Goal: Information Seeking & Learning: Learn about a topic

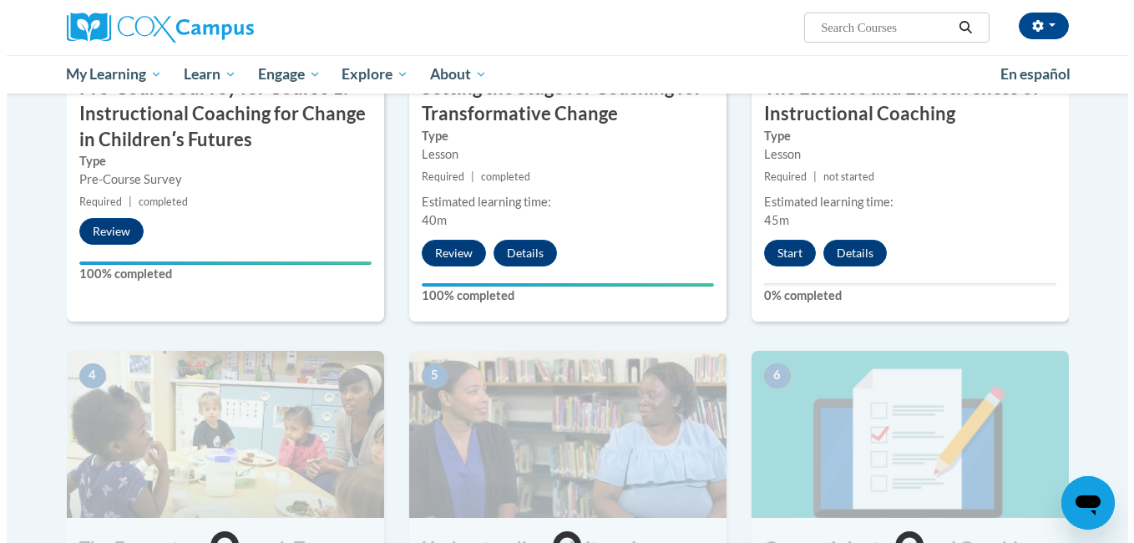
scroll to position [586, 0]
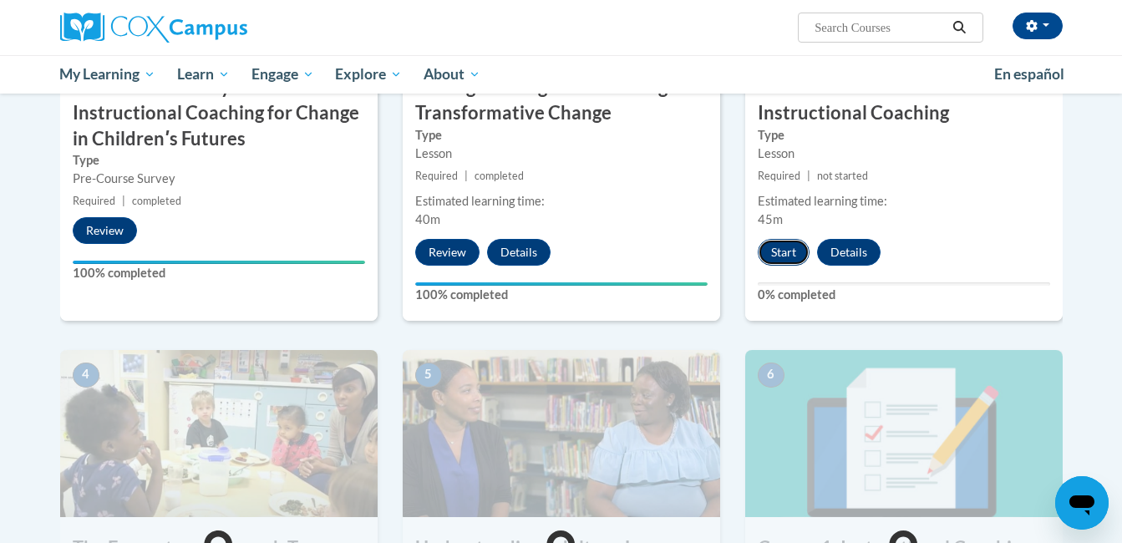
click at [794, 249] on button "Start" at bounding box center [784, 252] width 52 height 27
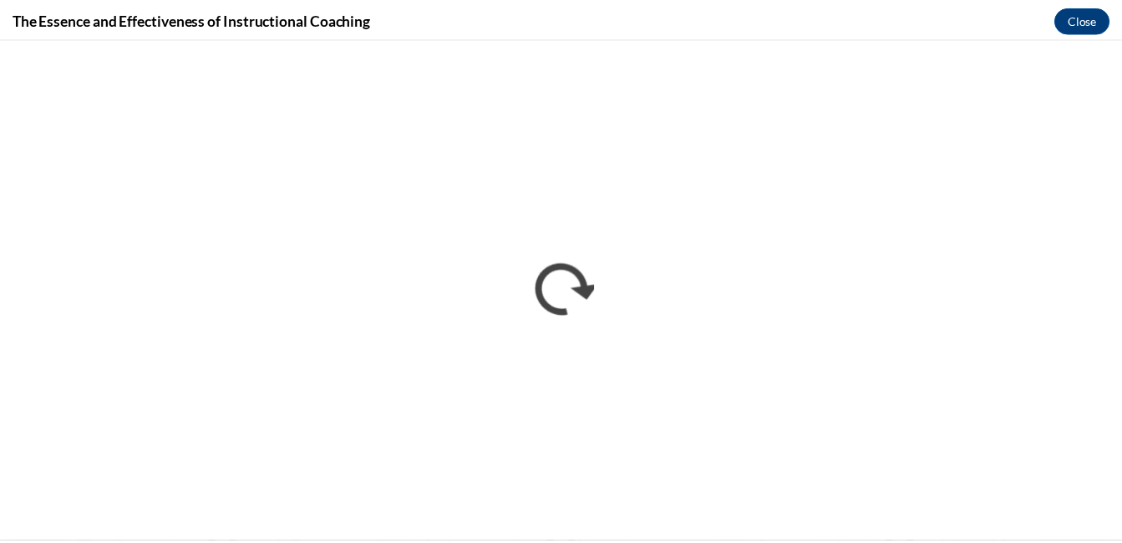
scroll to position [0, 0]
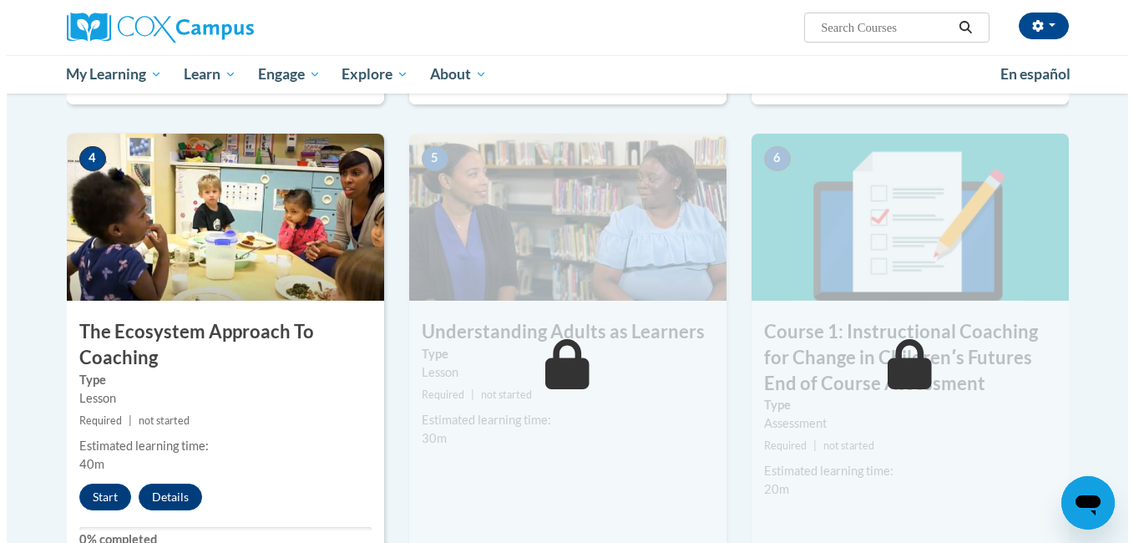
scroll to position [804, 0]
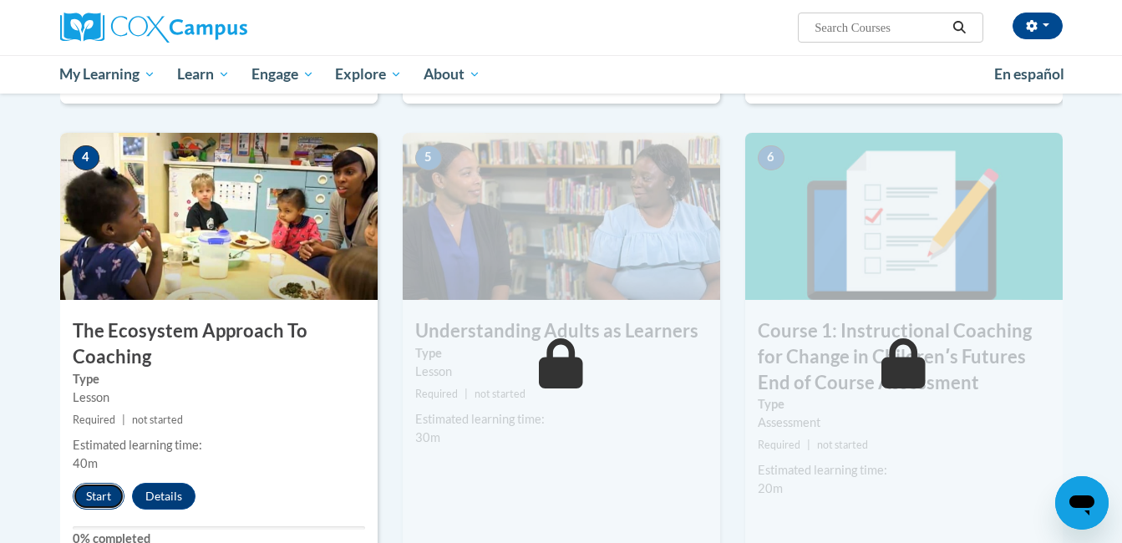
click at [115, 499] on button "Start" at bounding box center [99, 496] width 52 height 27
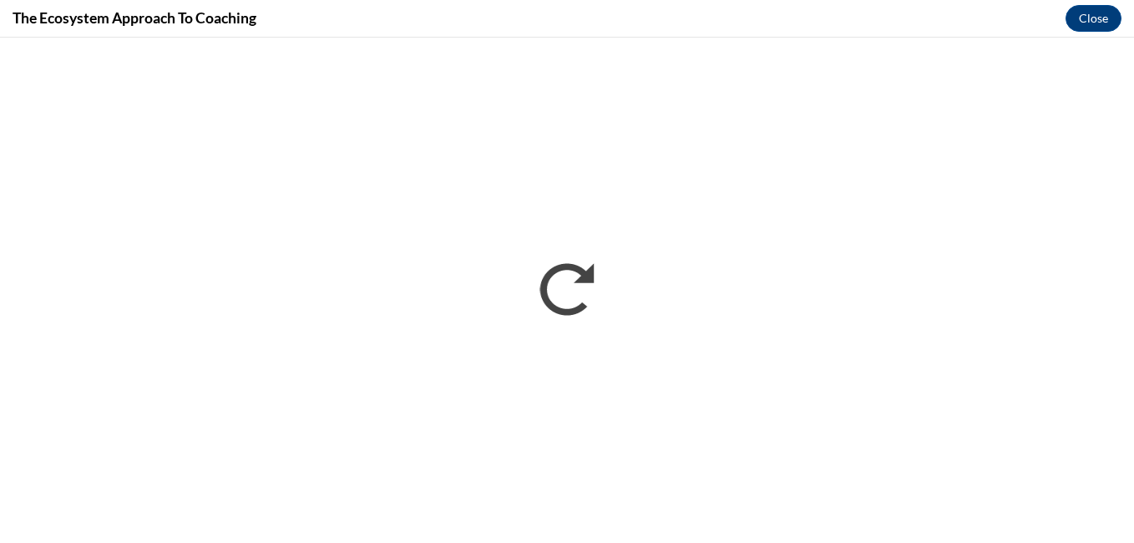
scroll to position [0, 0]
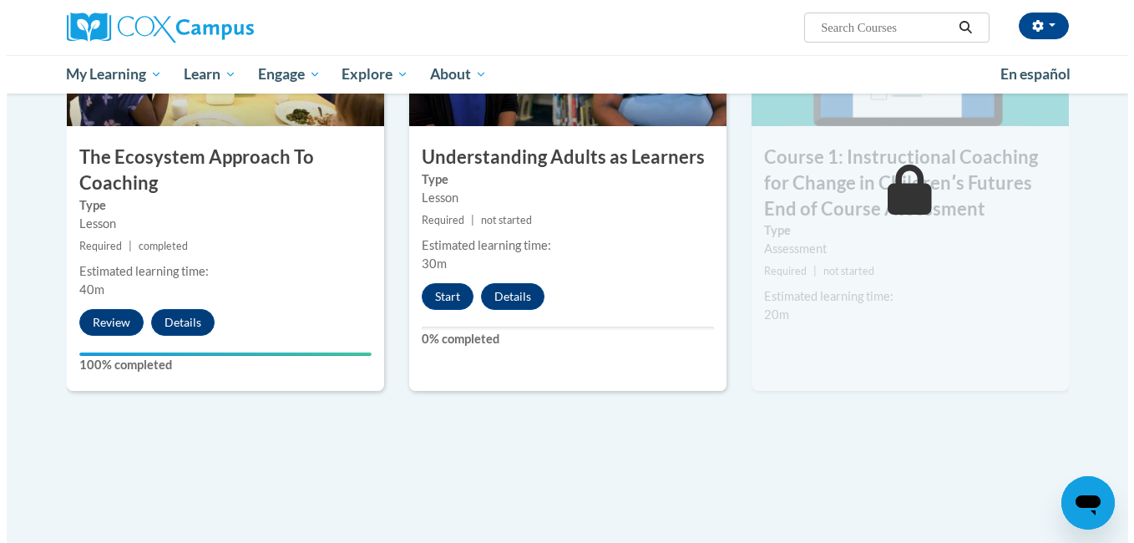
scroll to position [978, 0]
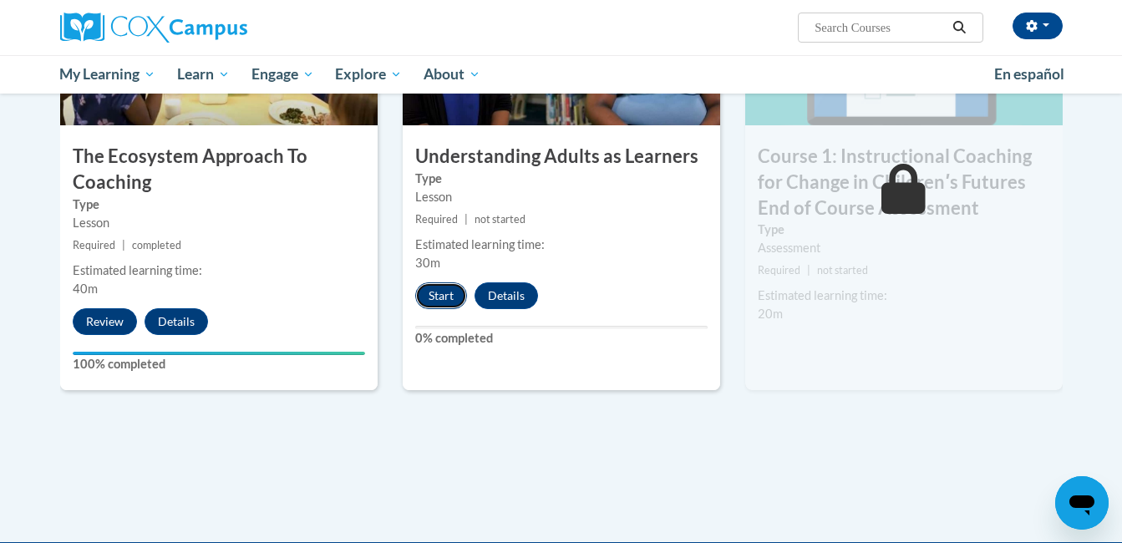
click at [444, 298] on button "Start" at bounding box center [441, 295] width 52 height 27
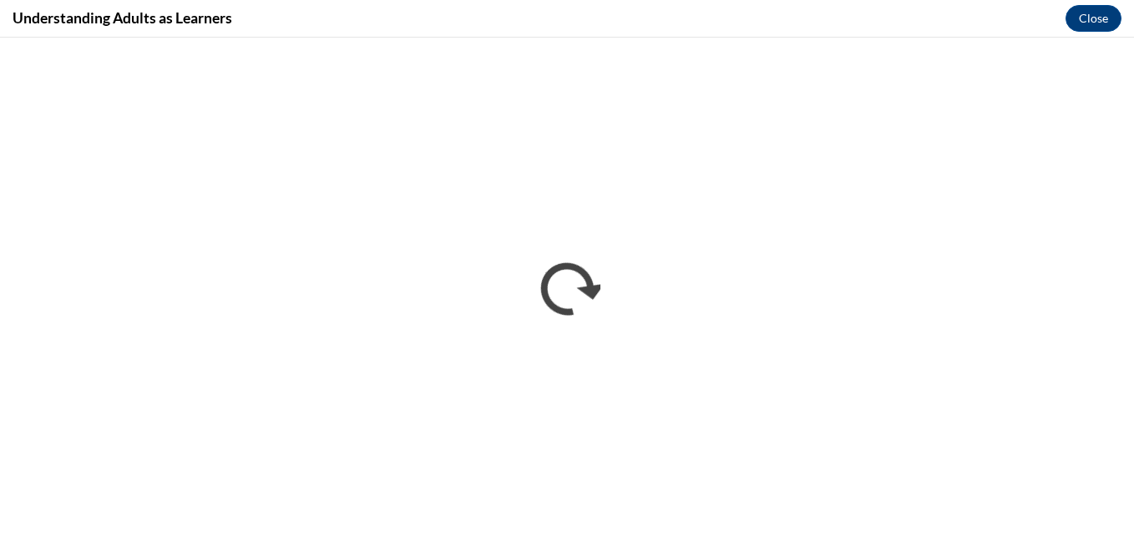
scroll to position [0, 0]
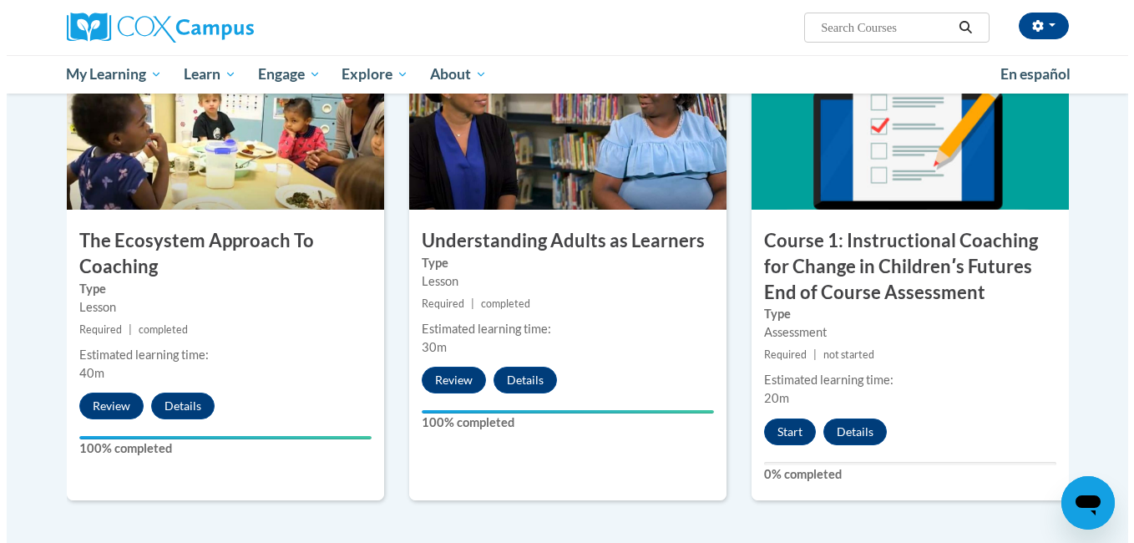
scroll to position [1047, 0]
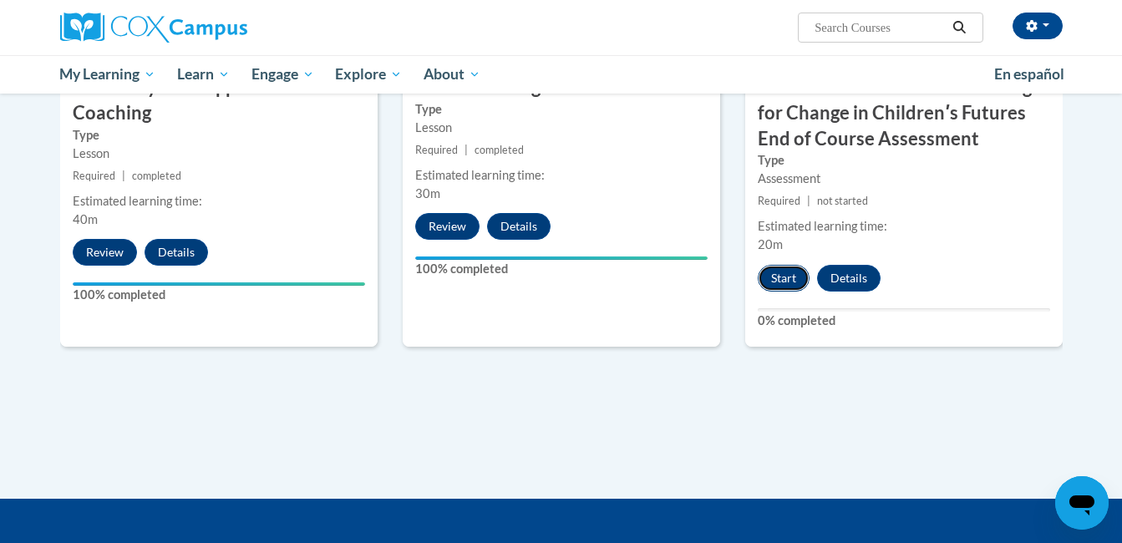
click at [769, 275] on button "Start" at bounding box center [784, 278] width 52 height 27
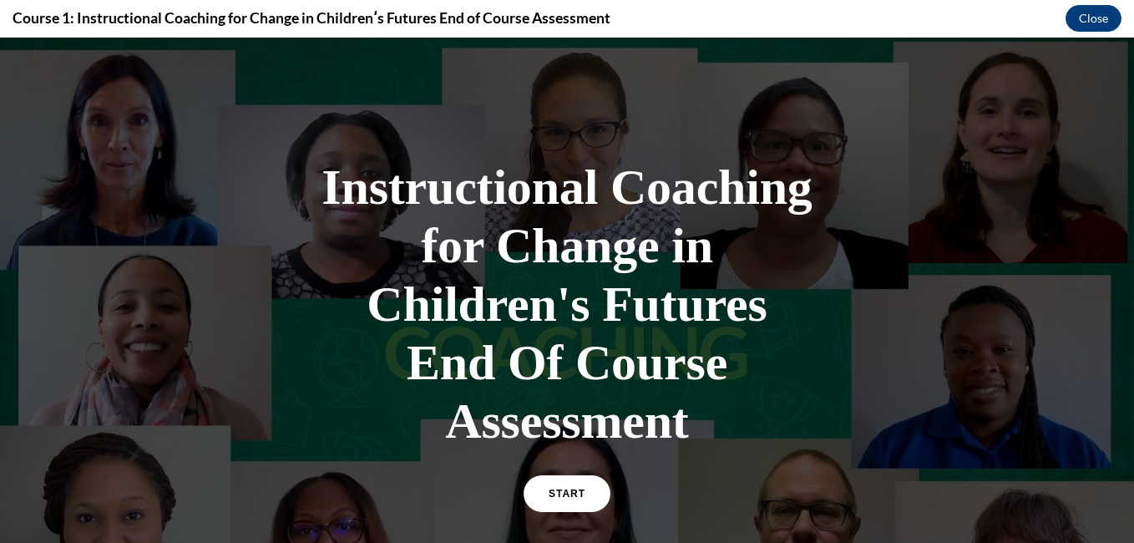
scroll to position [28, 0]
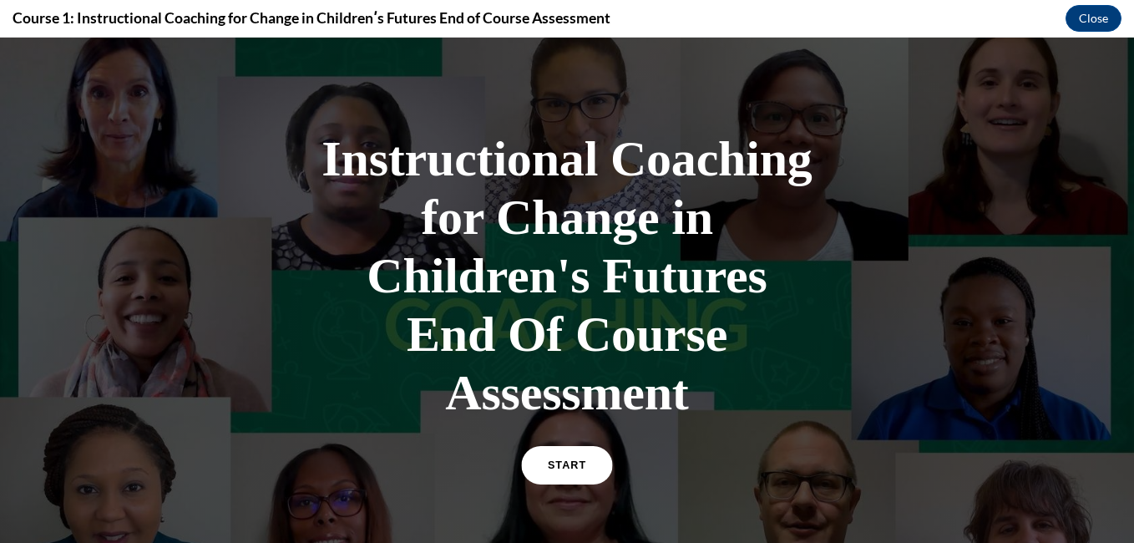
click at [575, 465] on span "START" at bounding box center [567, 465] width 38 height 13
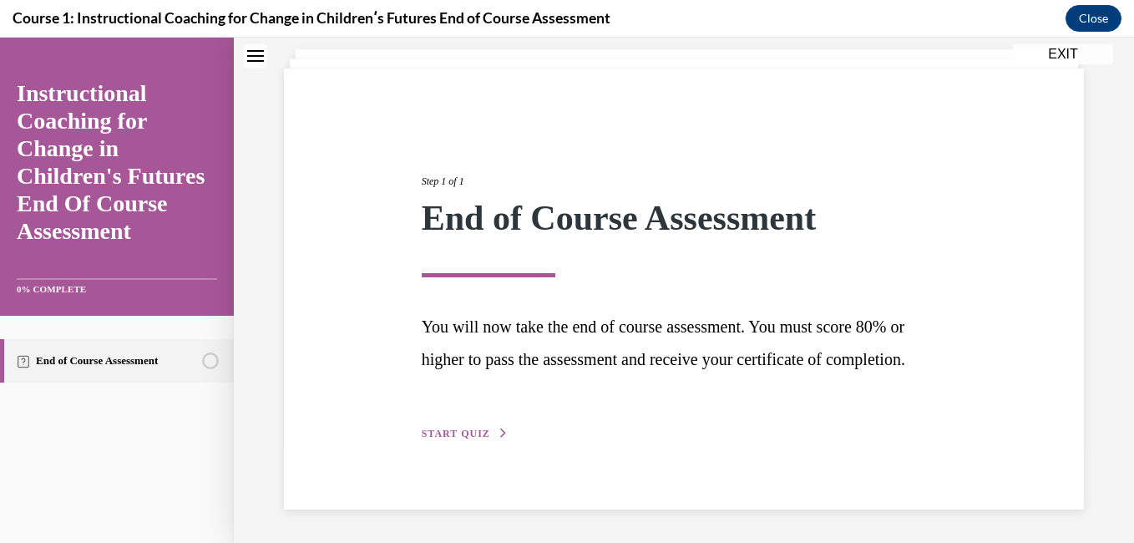
scroll to position [74, 0]
click at [467, 439] on span "START QUIZ" at bounding box center [456, 434] width 68 height 12
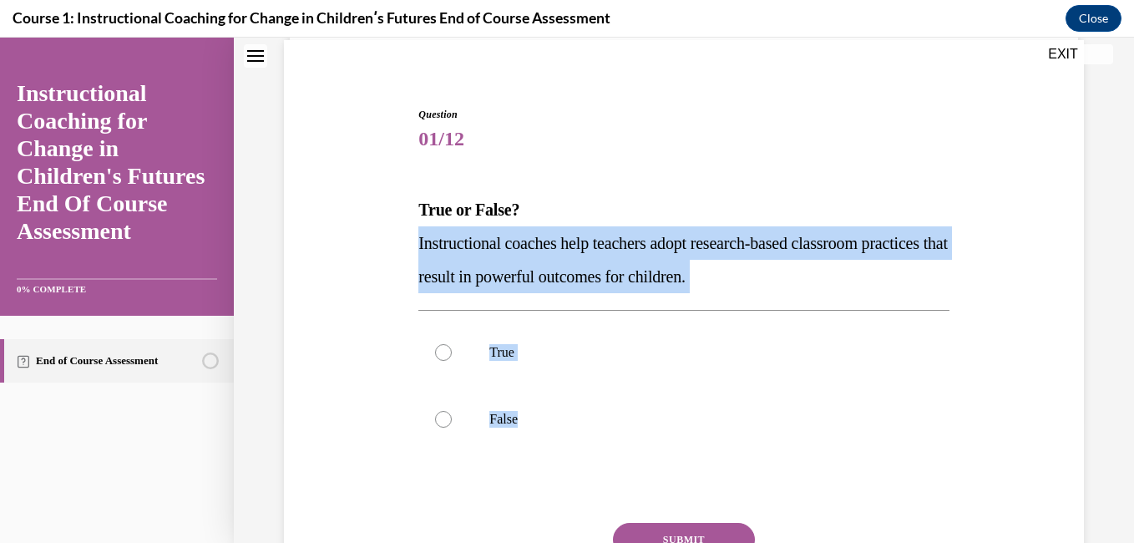
drag, startPoint x: 598, startPoint y: 444, endPoint x: 376, endPoint y: 241, distance: 300.4
click at [376, 241] on div "Question 01/12 True or False? Instructional coaches help teachers adopt researc…" at bounding box center [684, 358] width 809 height 603
copy div "Instructional coaches help teachers adopt research-based classroom practices th…"
click at [317, 183] on div "Question 01/12 True or False? Instructional coaches help teachers adopt researc…" at bounding box center [684, 358] width 809 height 603
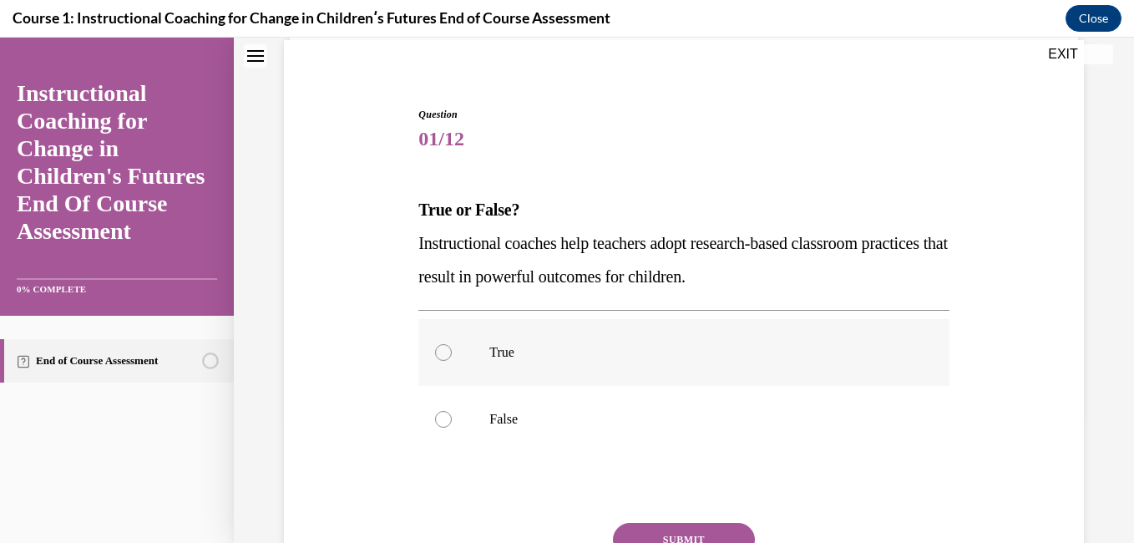
click at [475, 348] on label "True" at bounding box center [683, 352] width 530 height 67
click at [452, 348] on input "True" at bounding box center [443, 352] width 17 height 17
radio input "true"
click at [675, 532] on button "SUBMIT" at bounding box center [684, 539] width 142 height 33
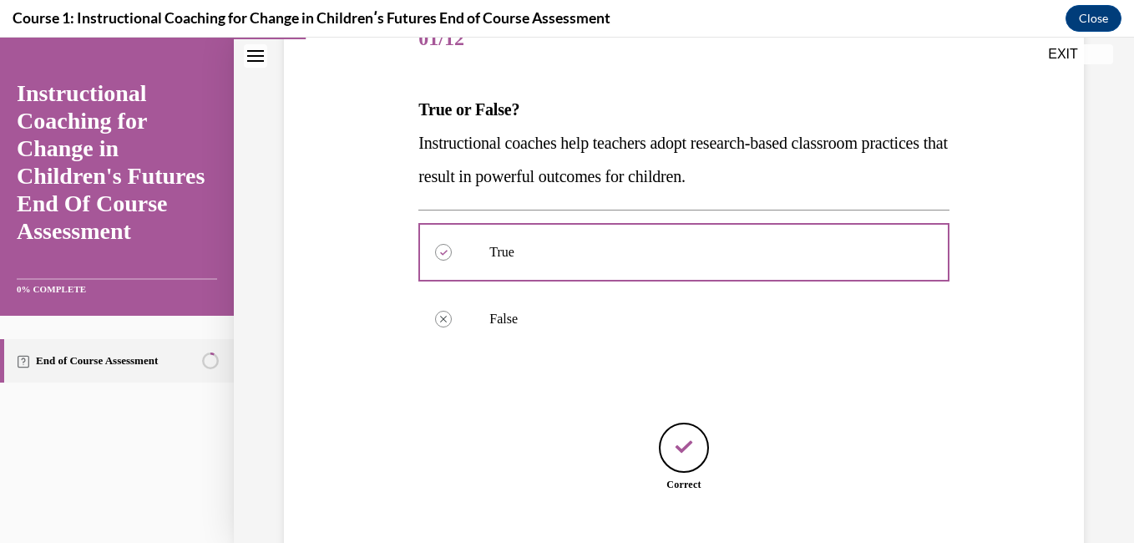
scroll to position [277, 0]
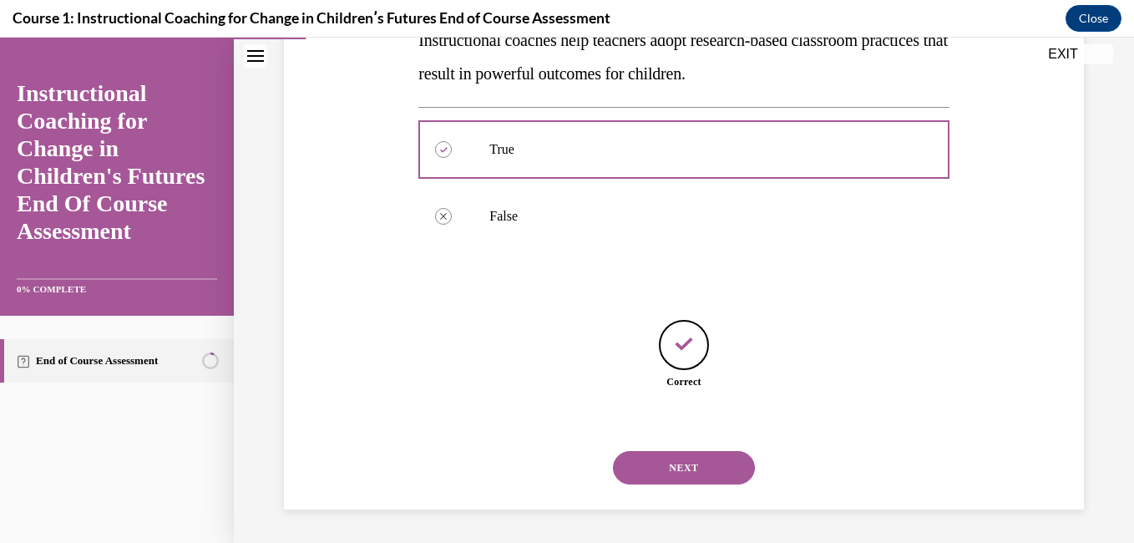
click at [691, 482] on button "NEXT" at bounding box center [684, 467] width 142 height 33
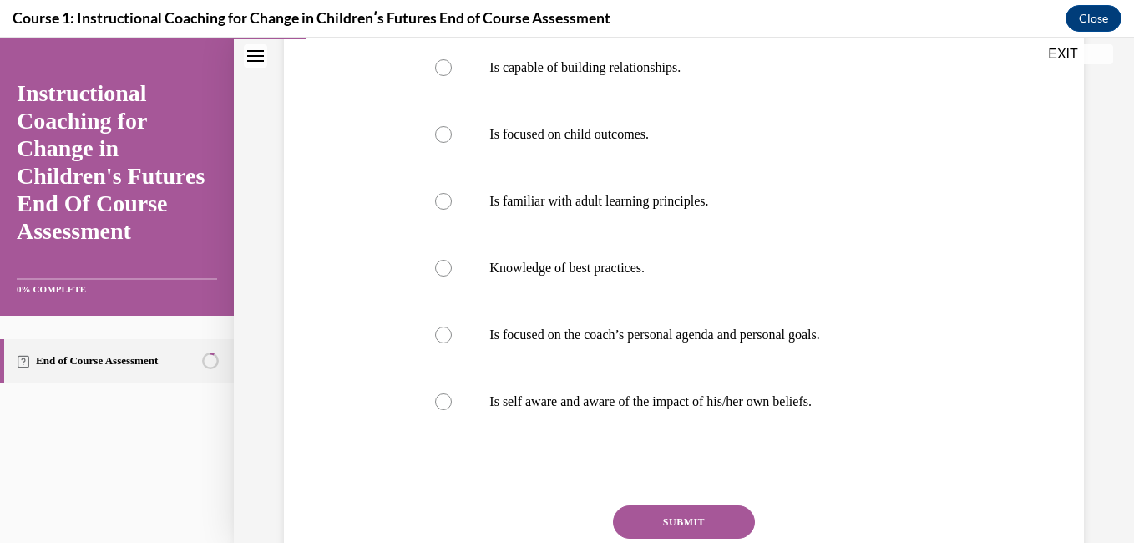
scroll to position [323, 0]
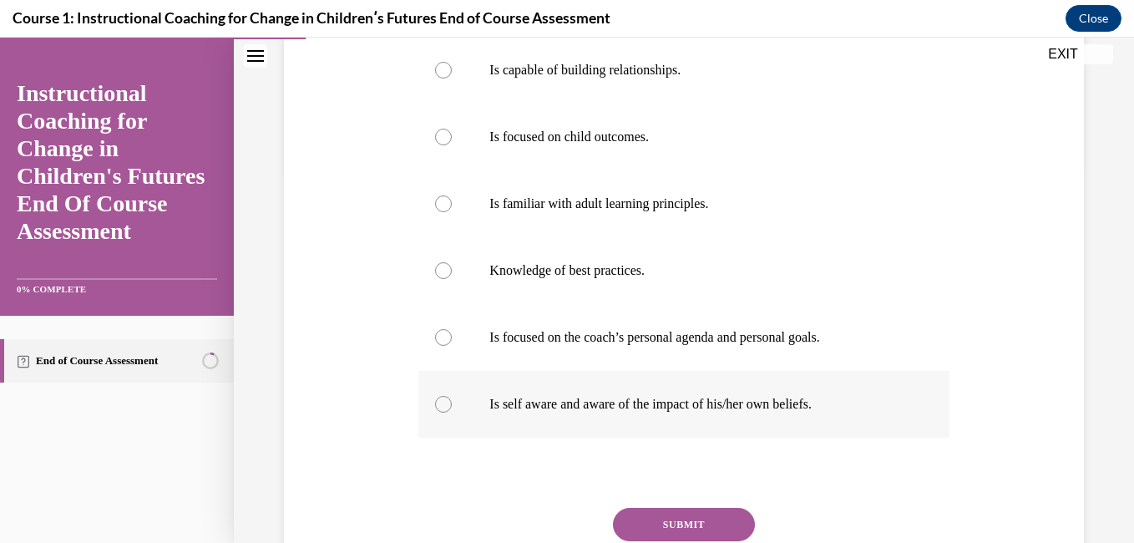
click at [834, 406] on p "Is self aware and aware of the impact of his/her own beliefs." at bounding box center [699, 404] width 418 height 17
click at [452, 406] on input "Is self aware and aware of the impact of his/her own beliefs." at bounding box center [443, 404] width 17 height 17
radio input "true"
click at [784, 338] on p "Is focused on the coach’s personal agenda and personal goals." at bounding box center [699, 337] width 418 height 17
click at [452, 338] on input "Is focused on the coach’s personal agenda and personal goals." at bounding box center [443, 337] width 17 height 17
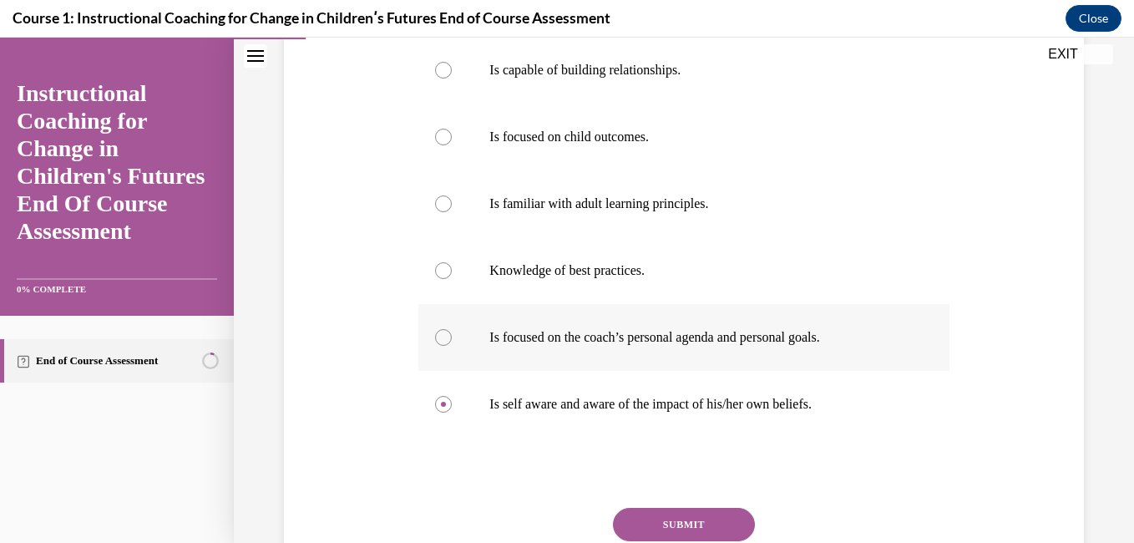
radio input "true"
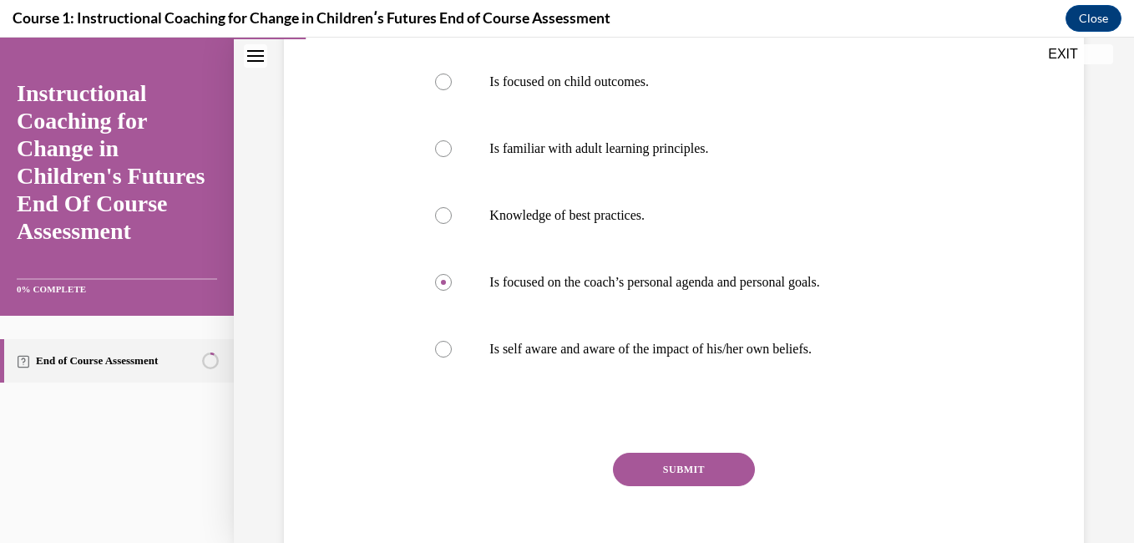
click at [719, 471] on button "SUBMIT" at bounding box center [684, 469] width 142 height 33
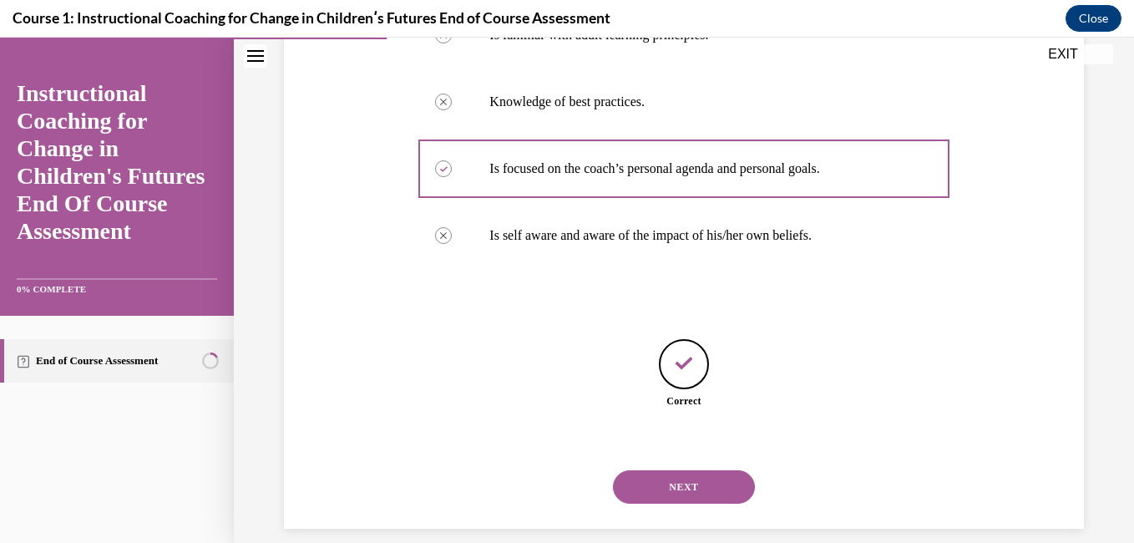
scroll to position [511, 0]
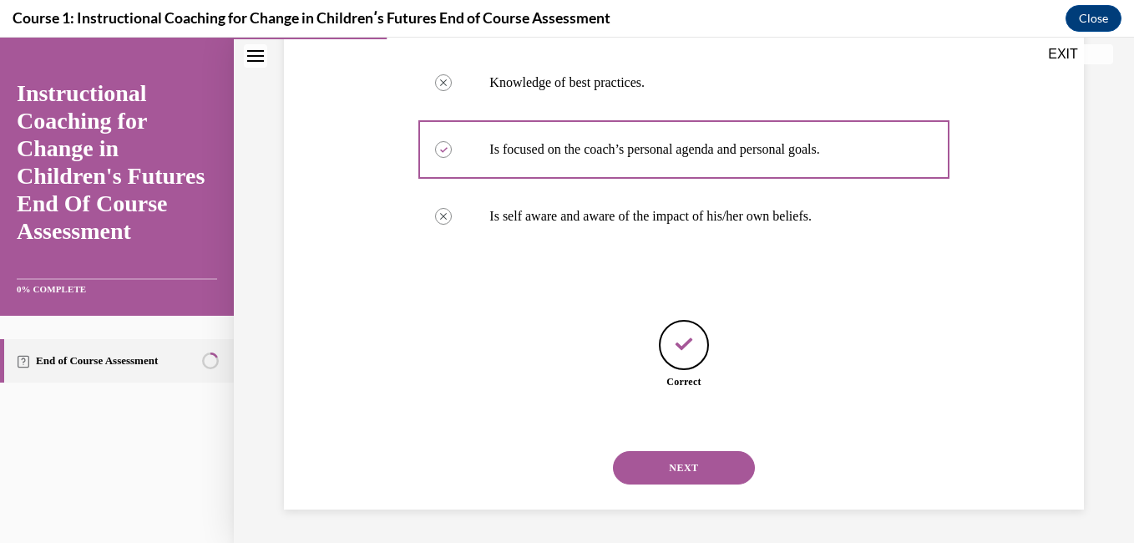
click at [718, 470] on button "NEXT" at bounding box center [684, 467] width 142 height 33
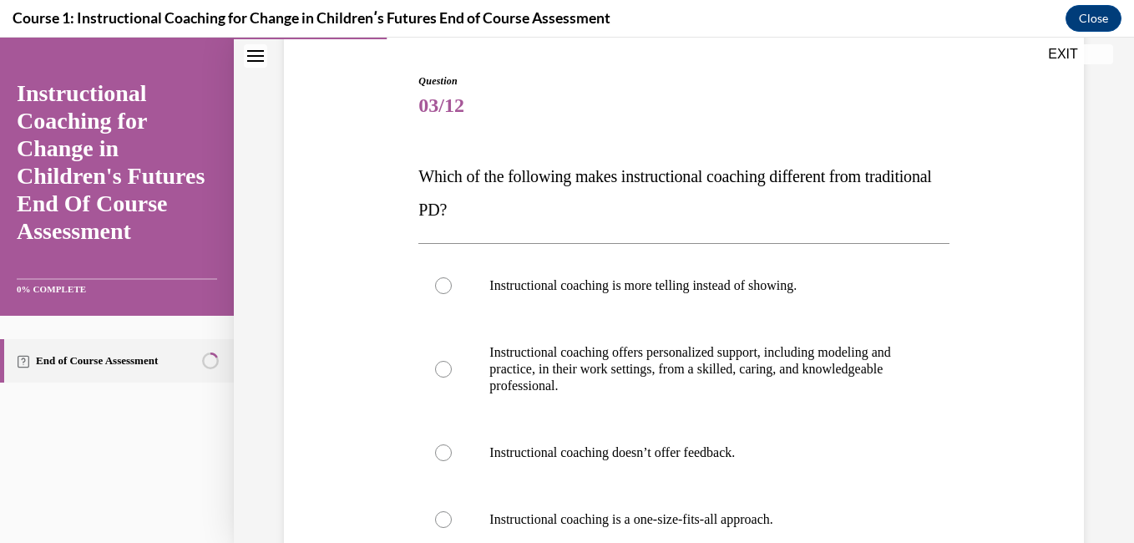
scroll to position [108, 0]
click at [839, 365] on p "Instructional coaching offers personalized support, including modeling and prac…" at bounding box center [699, 369] width 418 height 50
click at [452, 365] on input "Instructional coaching offers personalized support, including modeling and prac…" at bounding box center [443, 369] width 17 height 17
radio input "true"
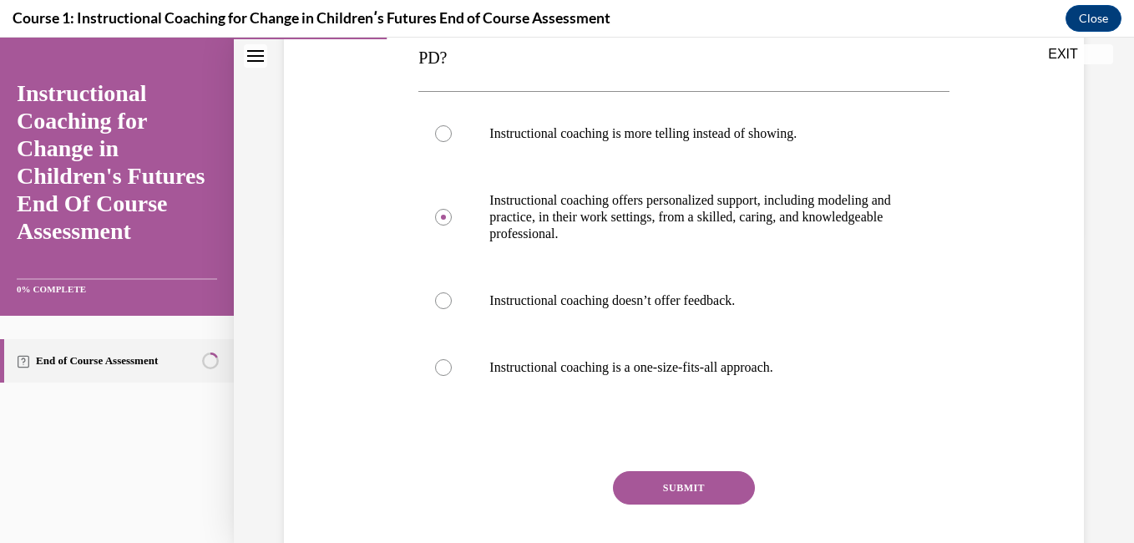
click at [712, 484] on button "SUBMIT" at bounding box center [684, 487] width 142 height 33
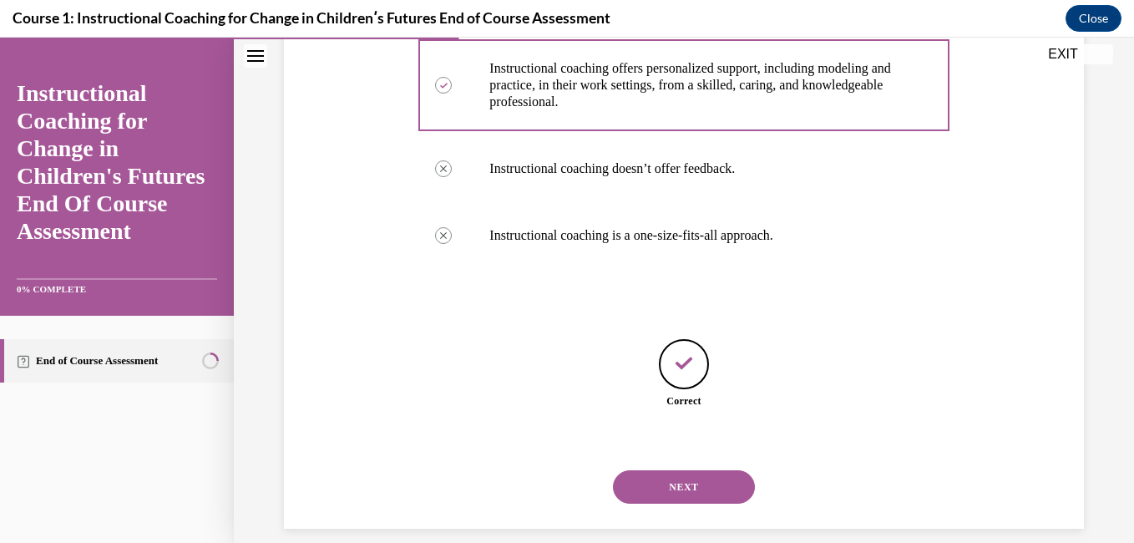
scroll to position [411, 0]
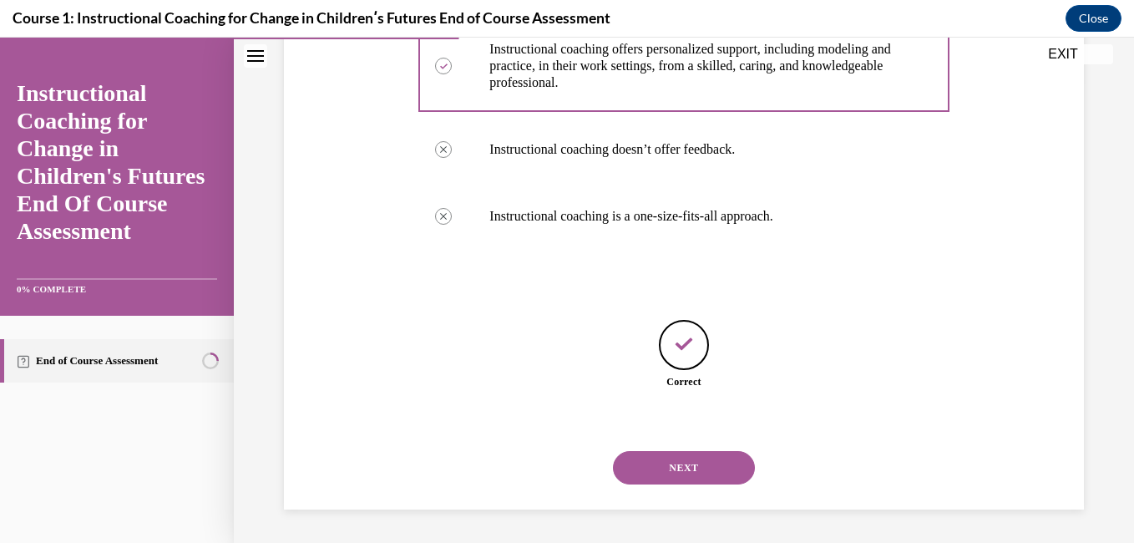
drag, startPoint x: 709, startPoint y: 480, endPoint x: 653, endPoint y: 461, distance: 59.2
click at [653, 461] on button "NEXT" at bounding box center [684, 467] width 142 height 33
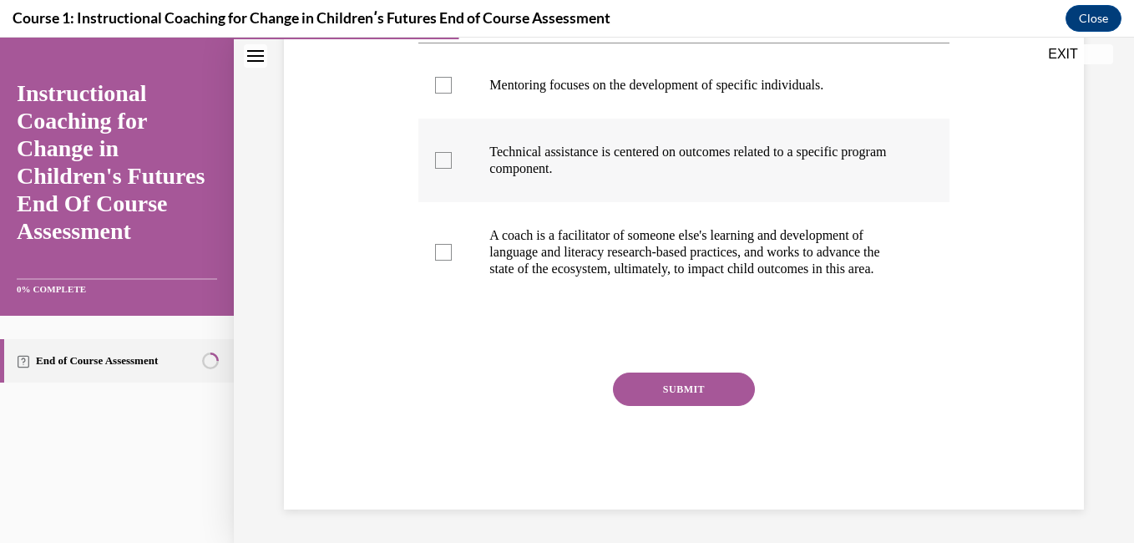
scroll to position [290, 0]
click at [567, 297] on label "A coach is a facilitator of someone else's learning and development of language…" at bounding box center [683, 252] width 530 height 100
click at [452, 261] on input "A coach is a facilitator of someone else's learning and development of language…" at bounding box center [443, 252] width 17 height 17
checkbox input "true"
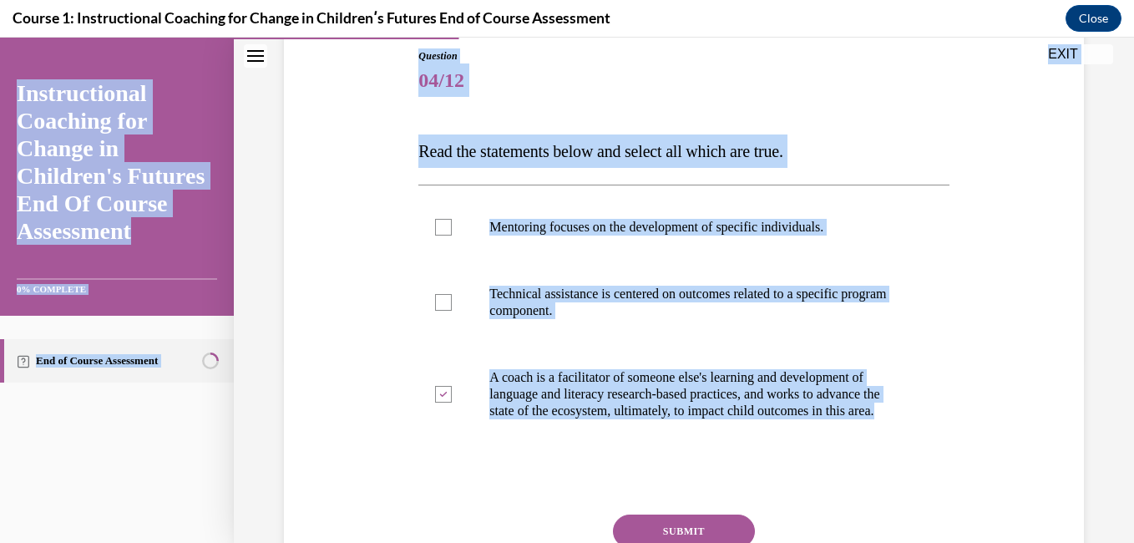
scroll to position [0, 0]
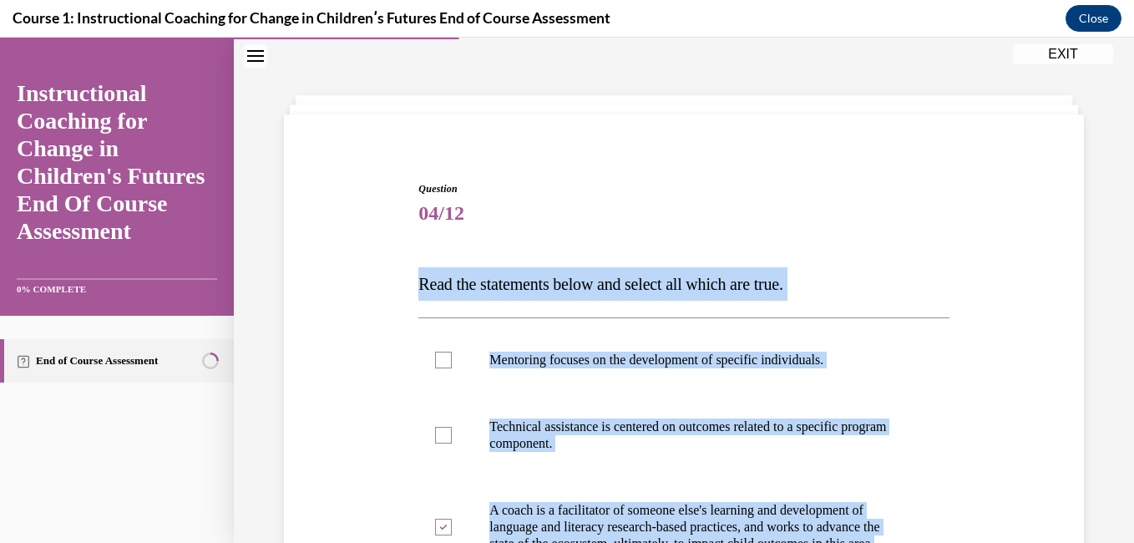
drag, startPoint x: 566, startPoint y: 278, endPoint x: 382, endPoint y: 266, distance: 184.2
click at [382, 266] on div "Question 04/12 Read the statements below and select all which are true. Mentori…" at bounding box center [684, 457] width 809 height 653
copy div "Read the statements below and select all which are true. Mentoring focuses on t…"
click at [339, 357] on div "Question 04/12 Read the statements below and select all which are true. Mentori…" at bounding box center [684, 457] width 809 height 653
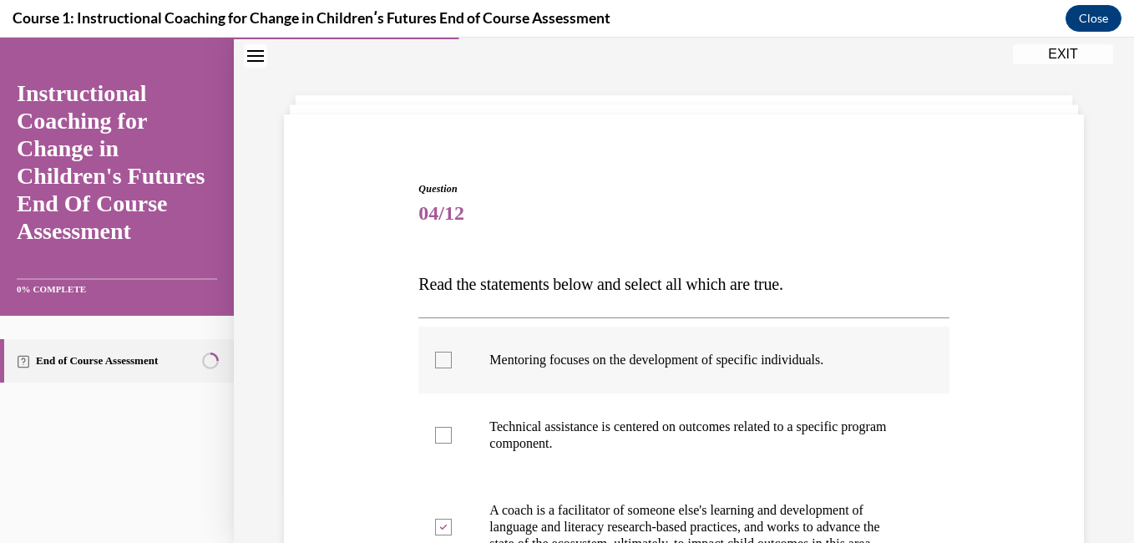
click at [637, 353] on p "Mentoring focuses on the development of specific individuals." at bounding box center [699, 360] width 418 height 17
click at [452, 353] on input "Mentoring focuses on the development of specific individuals." at bounding box center [443, 360] width 17 height 17
checkbox input "true"
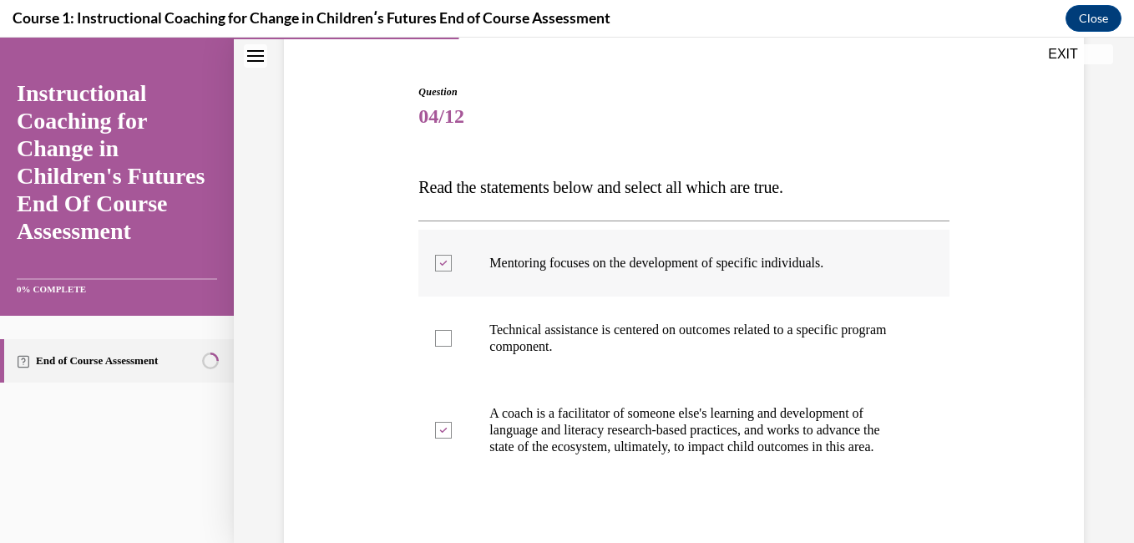
scroll to position [101, 0]
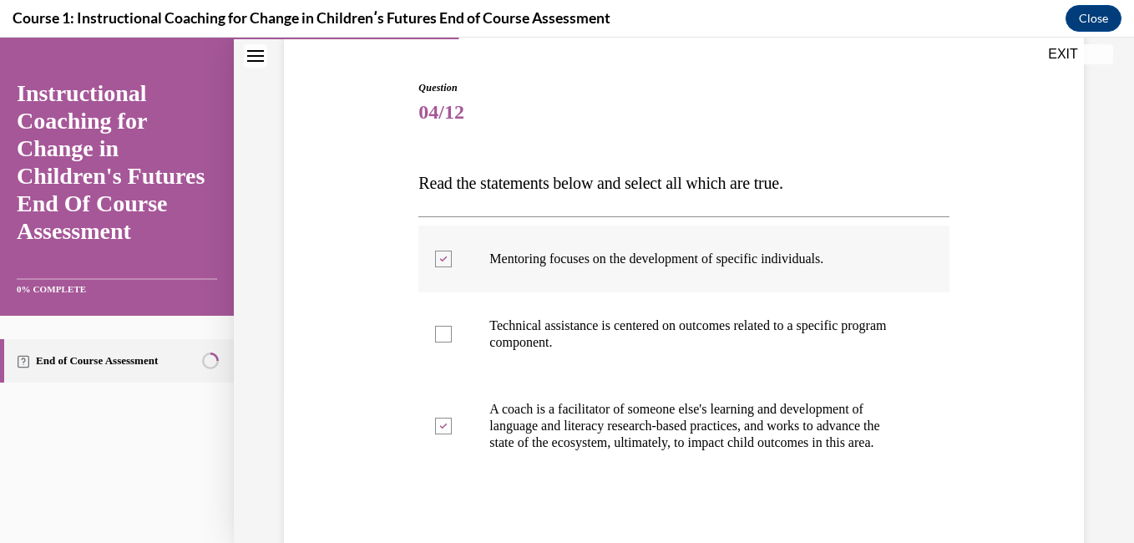
click at [637, 353] on label "Technical assistance is centered on outcomes related to a specific program comp…" at bounding box center [683, 334] width 530 height 84
click at [452, 342] on input "Technical assistance is centered on outcomes related to a specific program comp…" at bounding box center [443, 334] width 17 height 17
checkbox input "true"
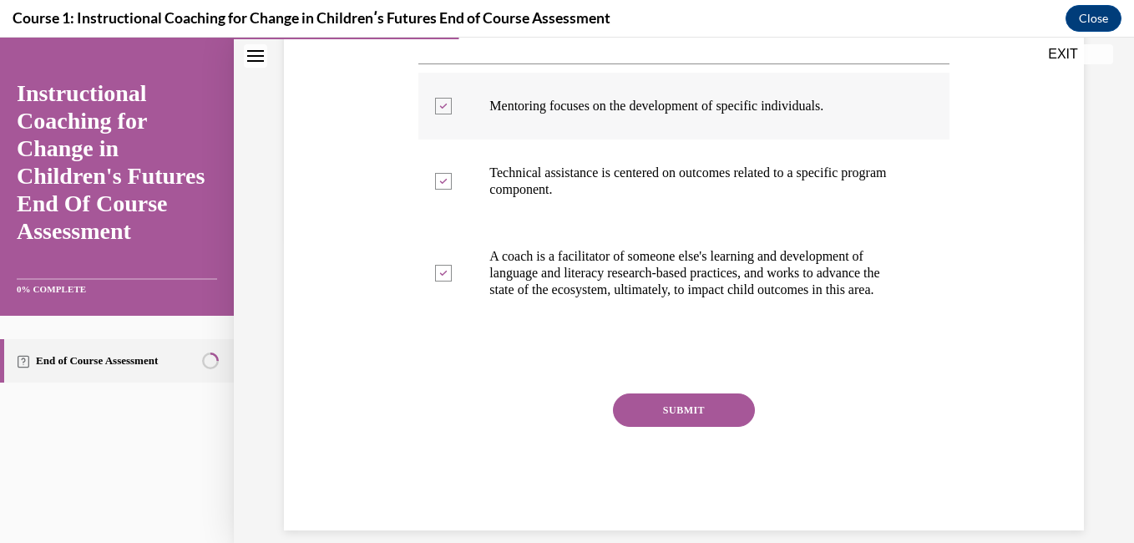
scroll to position [260, 0]
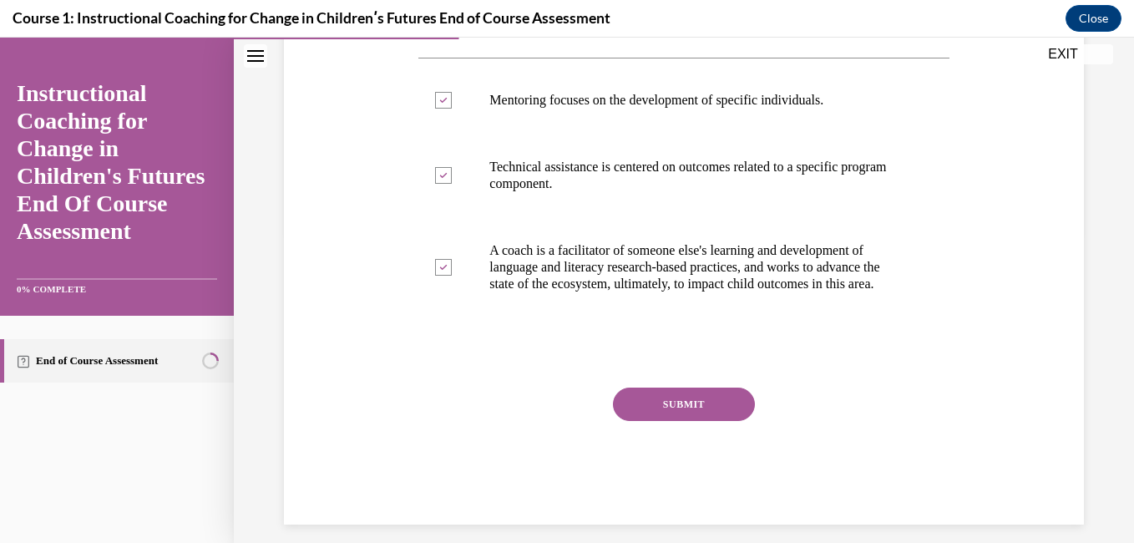
click at [667, 421] on button "SUBMIT" at bounding box center [684, 404] width 142 height 33
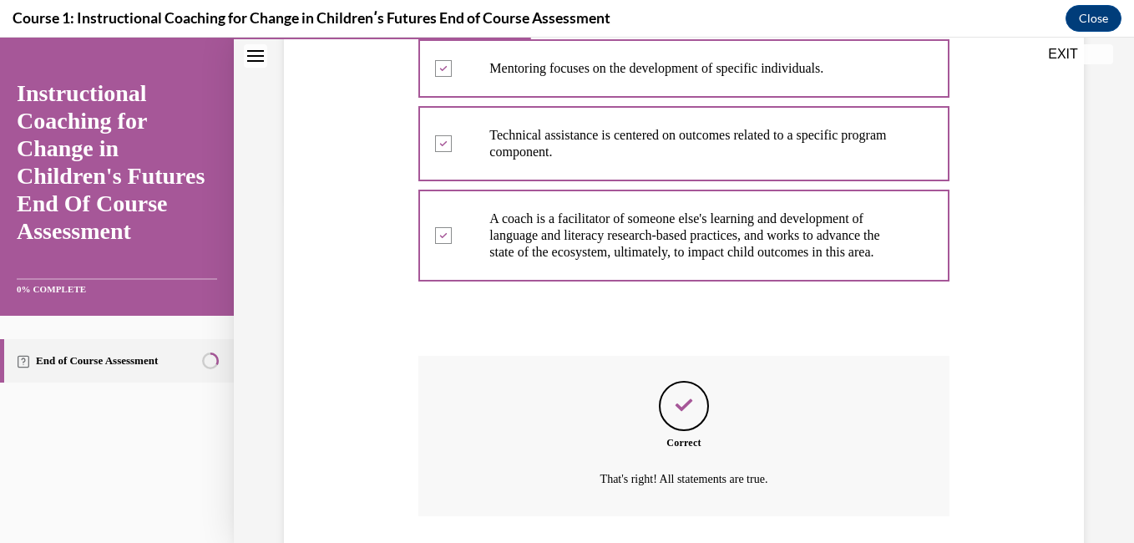
scroll to position [427, 0]
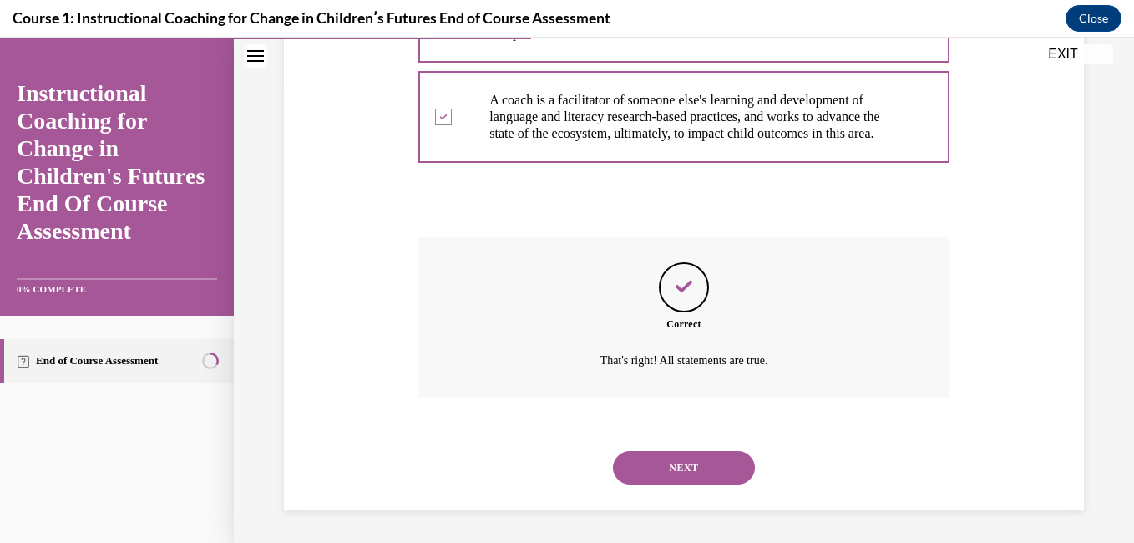
drag, startPoint x: 668, startPoint y: 464, endPoint x: 618, endPoint y: 460, distance: 50.2
click at [618, 460] on button "NEXT" at bounding box center [684, 467] width 142 height 33
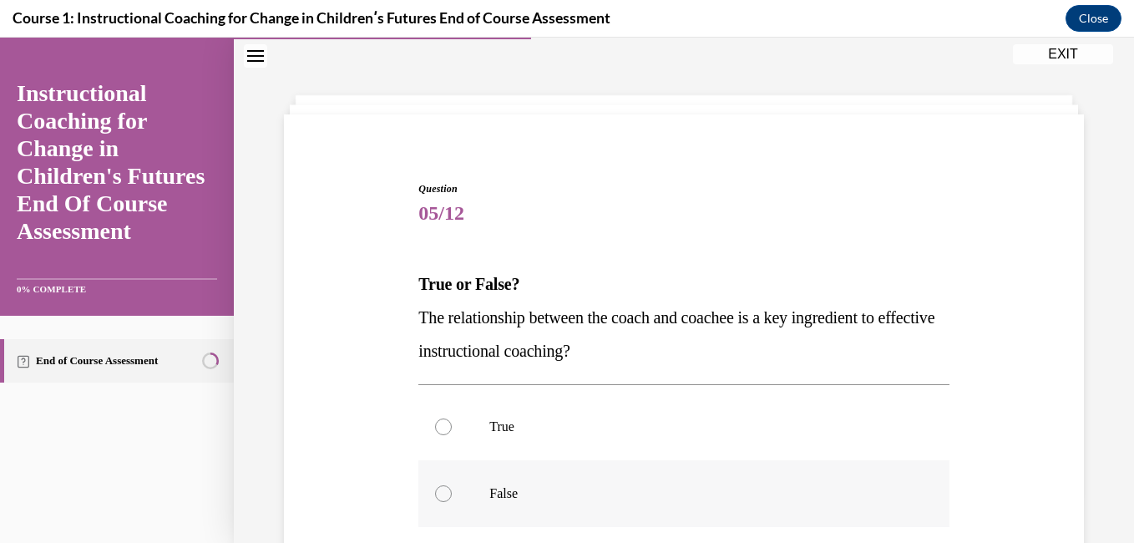
scroll to position [111, 0]
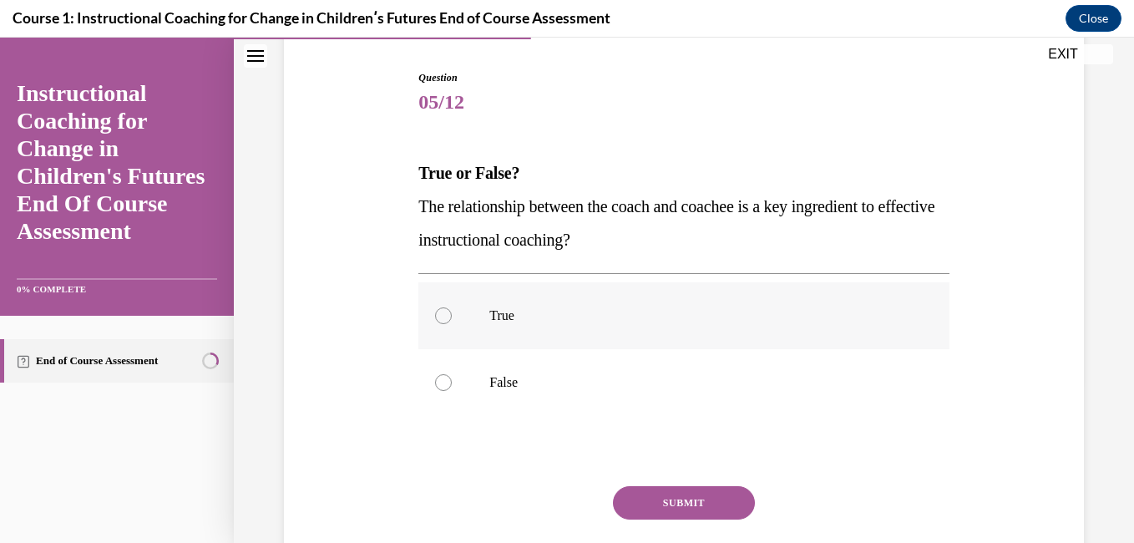
click at [545, 327] on label "True" at bounding box center [683, 315] width 530 height 67
click at [452, 324] on input "True" at bounding box center [443, 315] width 17 height 17
radio input "true"
click at [668, 510] on button "SUBMIT" at bounding box center [684, 502] width 142 height 33
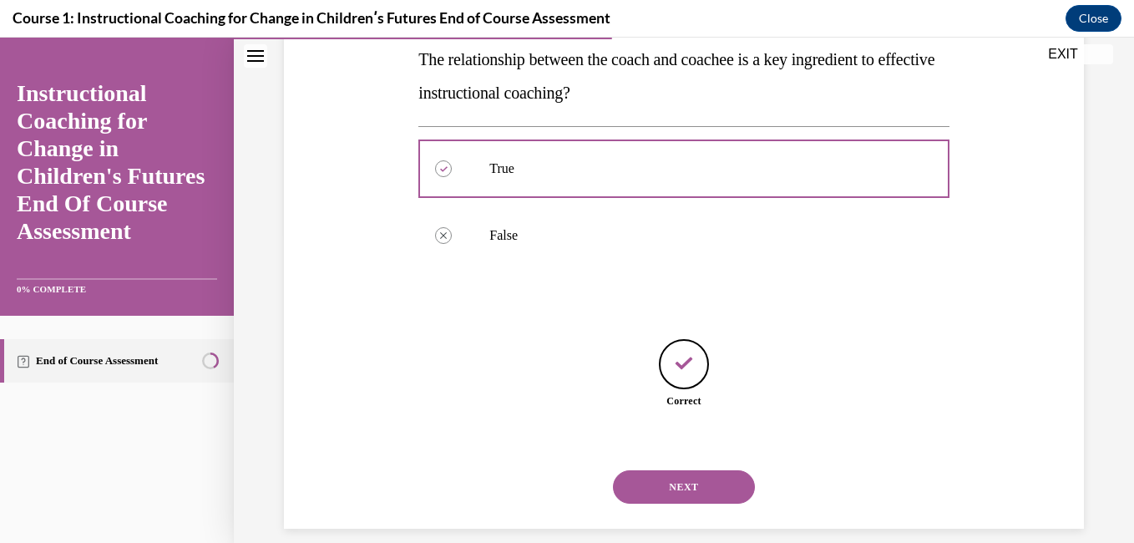
scroll to position [277, 0]
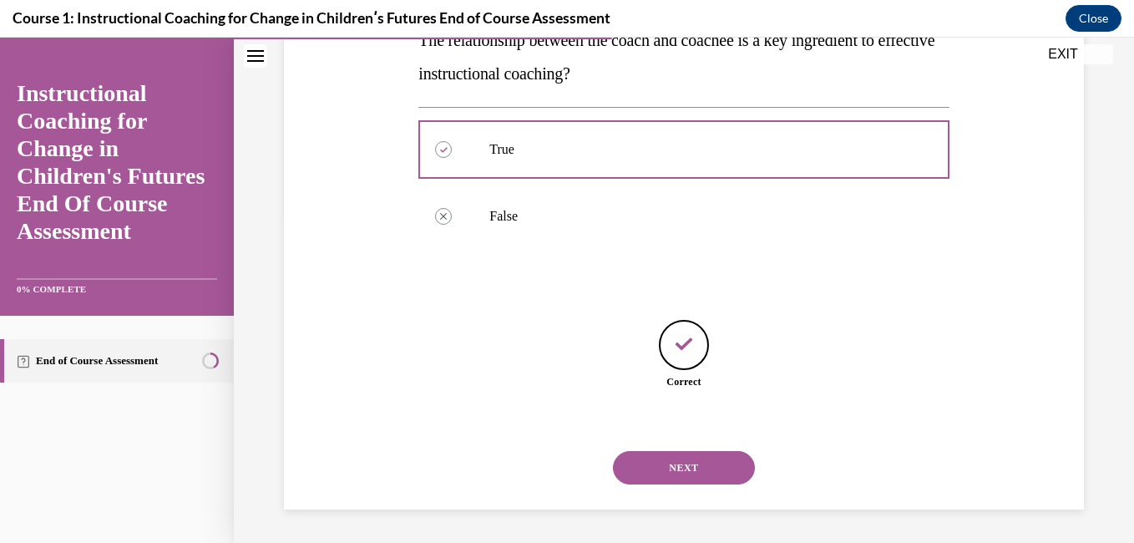
click at [682, 473] on button "NEXT" at bounding box center [684, 467] width 142 height 33
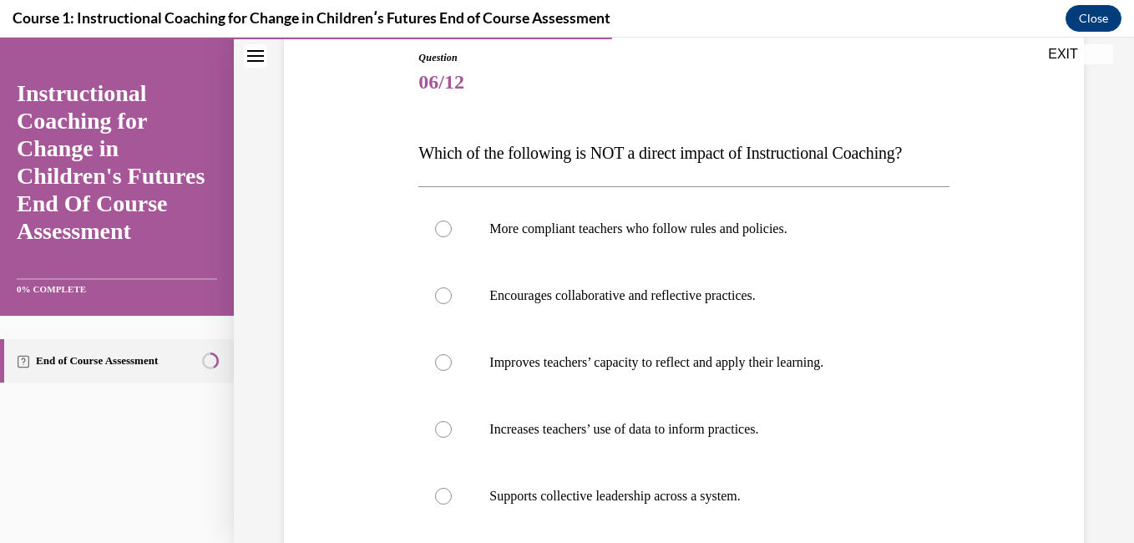
scroll to position [132, 0]
click at [682, 473] on label "Supports collective leadership across a system." at bounding box center [683, 495] width 530 height 67
click at [452, 487] on input "Supports collective leadership across a system." at bounding box center [443, 495] width 17 height 17
radio input "true"
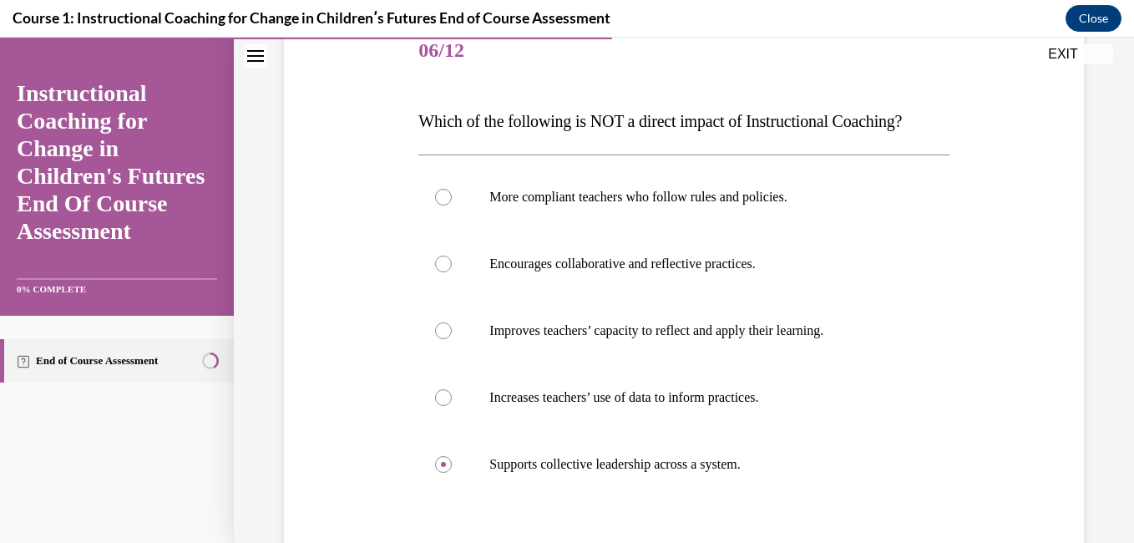
scroll to position [162, 0]
click at [707, 217] on label "More compliant teachers who follow rules and policies." at bounding box center [683, 198] width 530 height 67
click at [452, 206] on input "More compliant teachers who follow rules and policies." at bounding box center [443, 198] width 17 height 17
radio input "true"
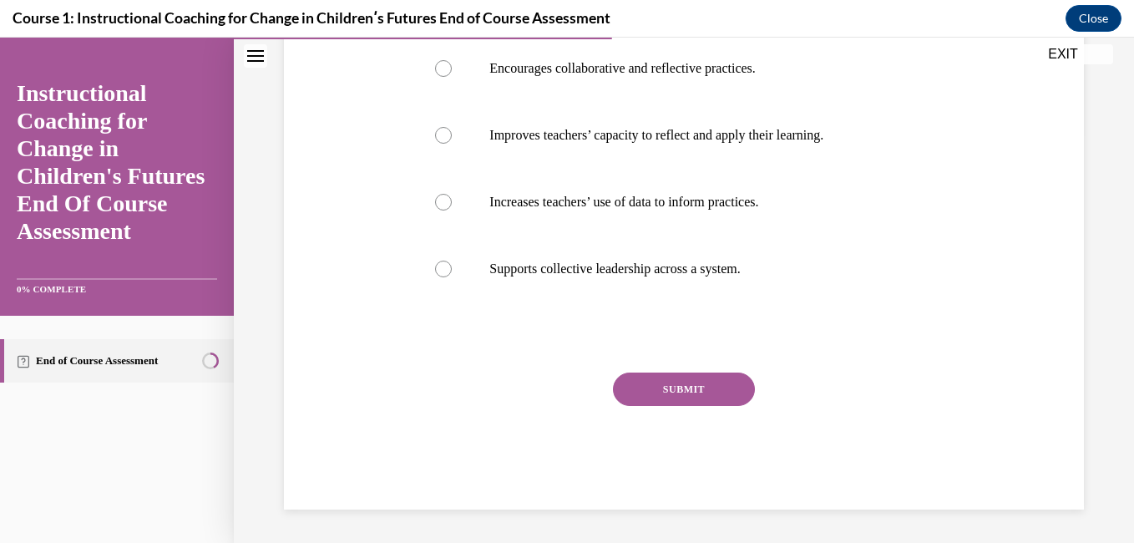
click at [719, 389] on button "SUBMIT" at bounding box center [684, 389] width 142 height 33
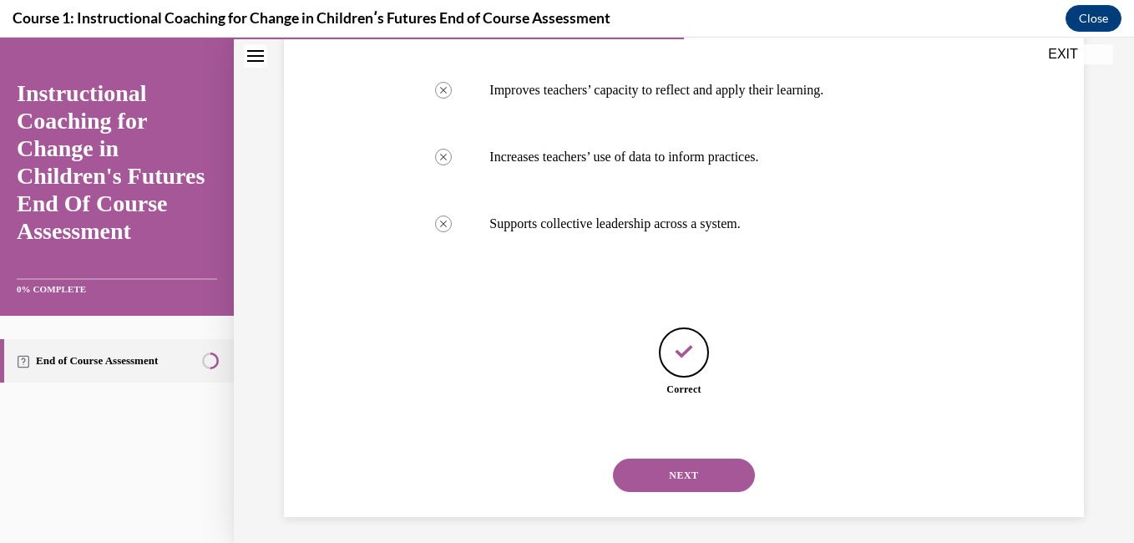
scroll to position [402, 0]
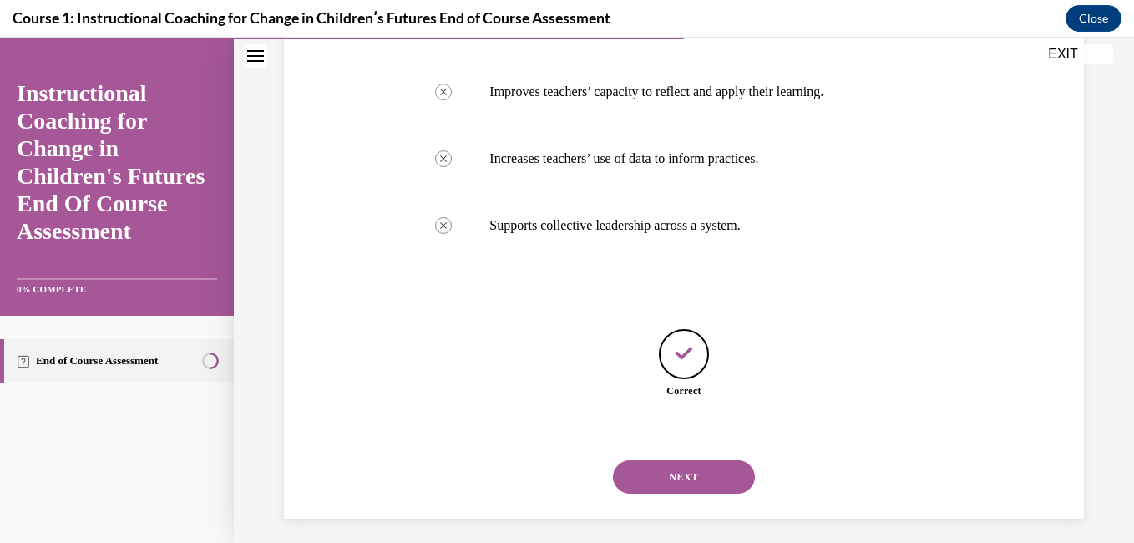
click at [683, 474] on button "NEXT" at bounding box center [684, 476] width 142 height 33
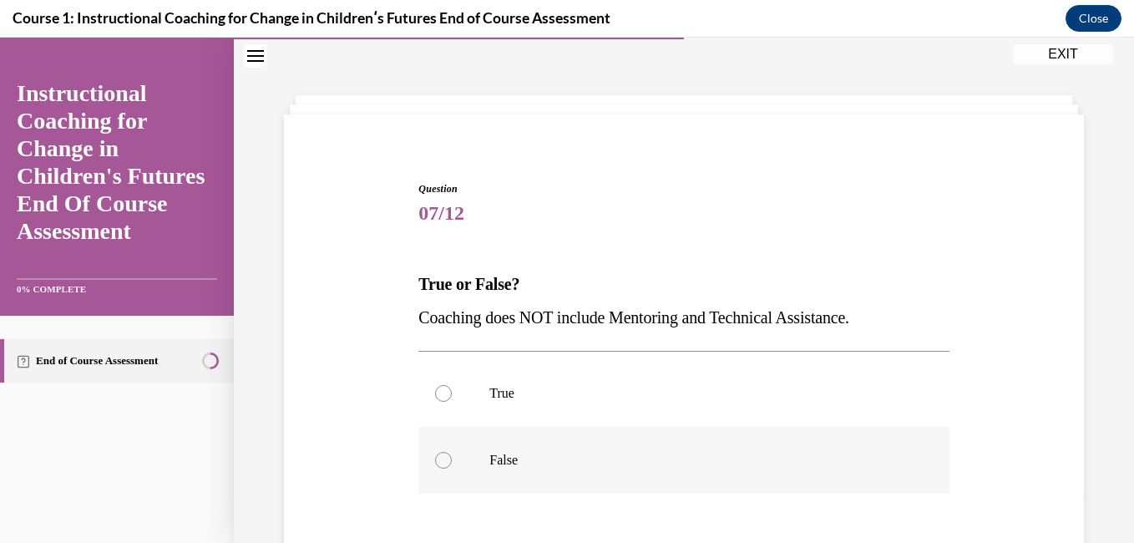
click at [623, 451] on label "False" at bounding box center [683, 460] width 530 height 67
click at [452, 452] on input "False" at bounding box center [443, 460] width 17 height 17
radio input "true"
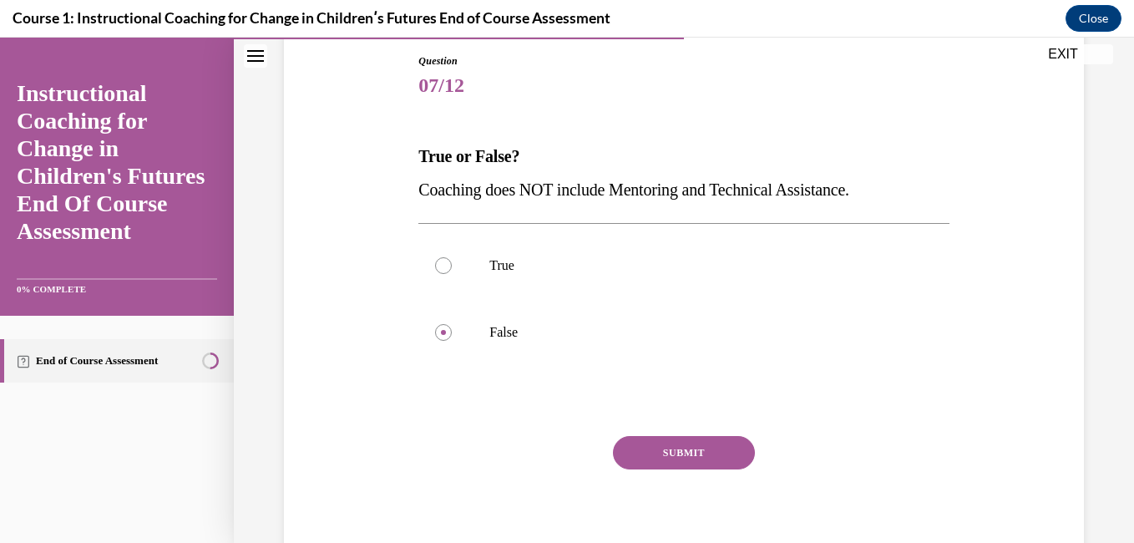
click at [661, 443] on button "SUBMIT" at bounding box center [684, 452] width 142 height 33
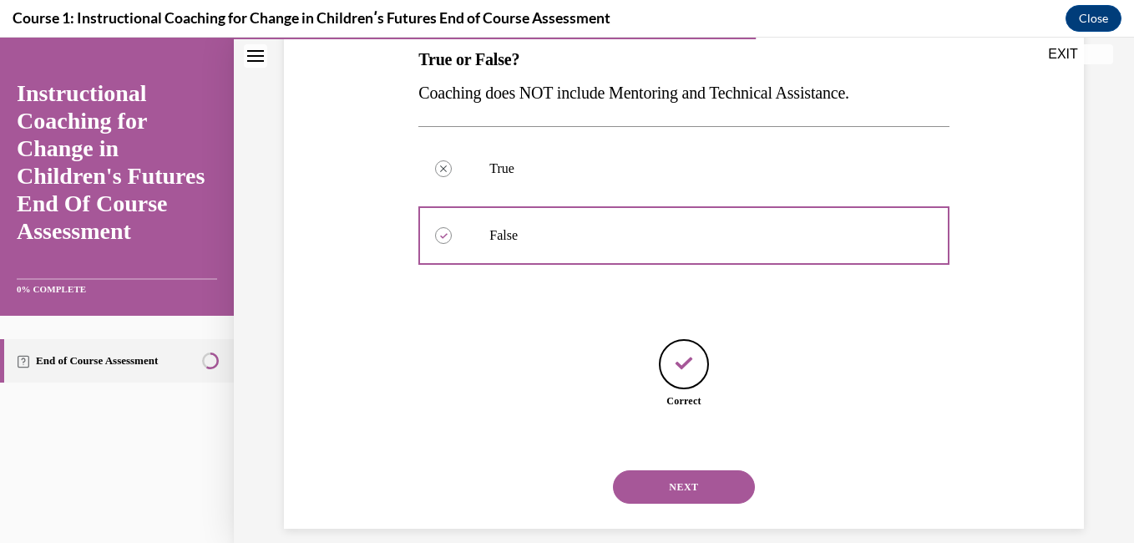
scroll to position [244, 0]
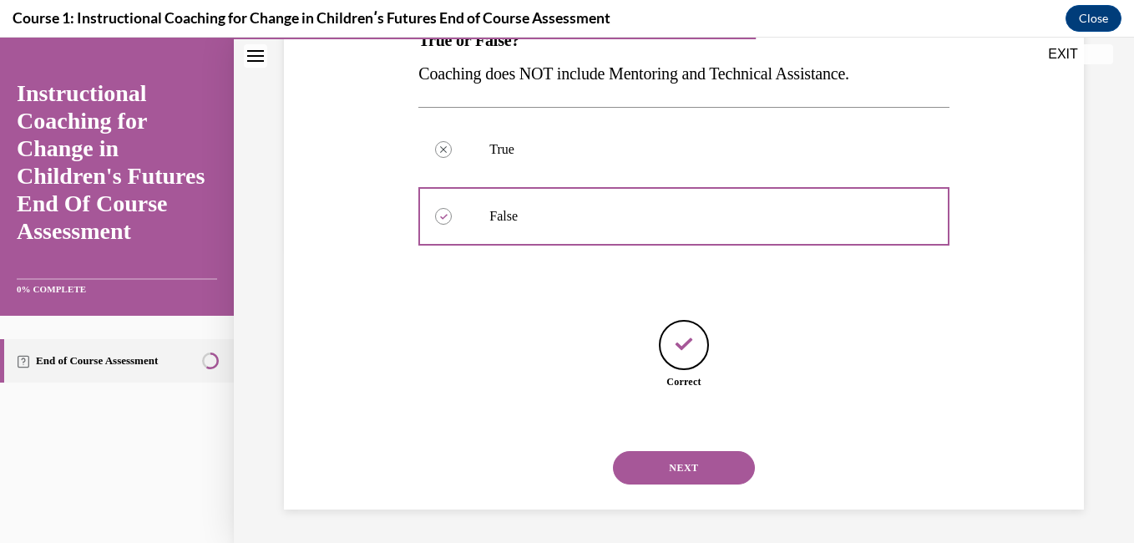
click at [659, 467] on button "NEXT" at bounding box center [684, 467] width 142 height 33
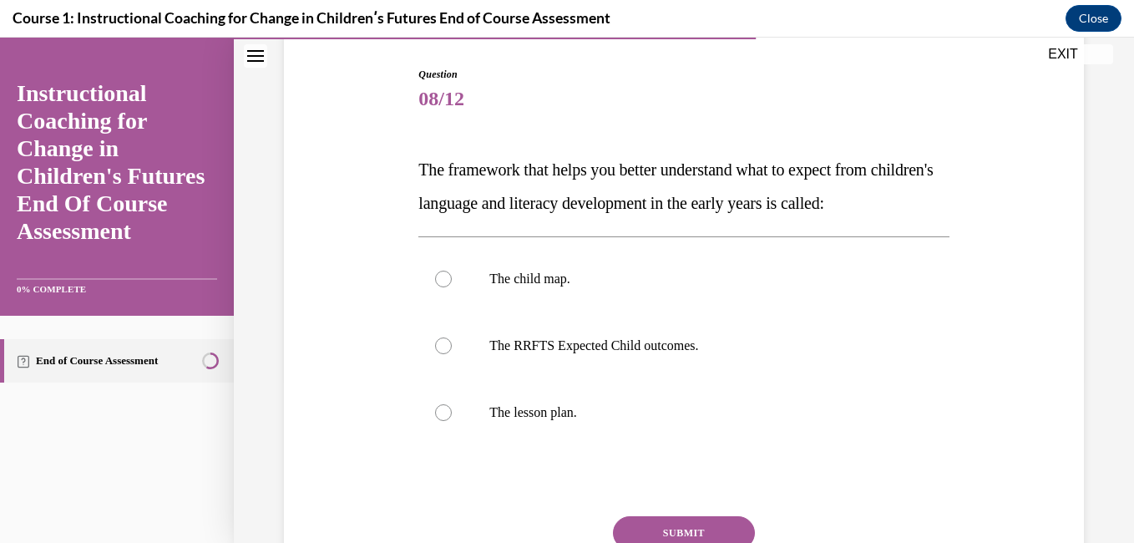
scroll to position [115, 0]
click at [652, 357] on label "The RRFTS Expected Child outcomes." at bounding box center [683, 345] width 530 height 67
click at [452, 353] on input "The RRFTS Expected Child outcomes." at bounding box center [443, 345] width 17 height 17
radio input "true"
click at [678, 525] on button "SUBMIT" at bounding box center [684, 531] width 142 height 33
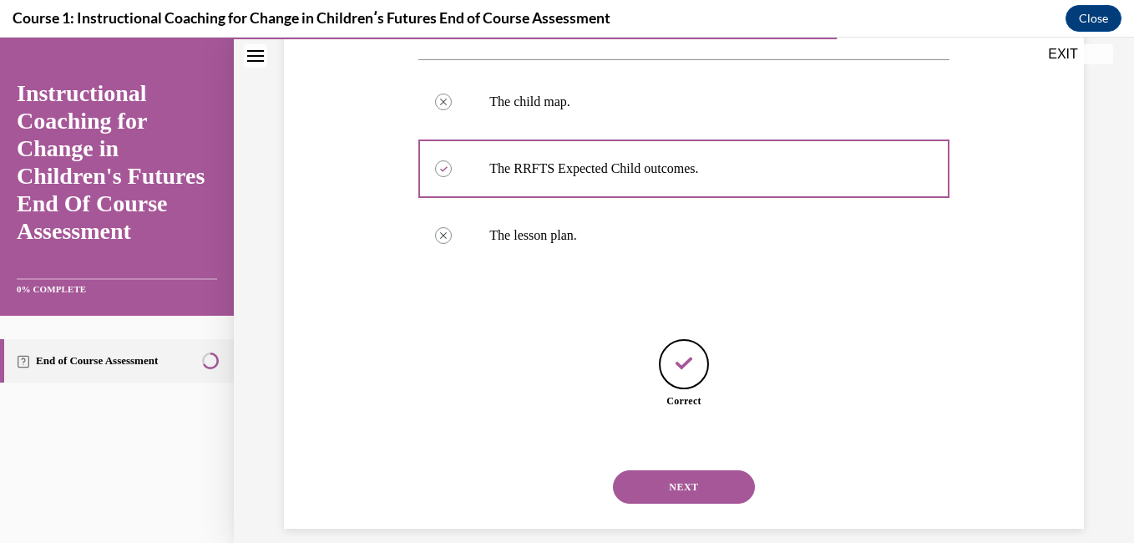
scroll to position [311, 0]
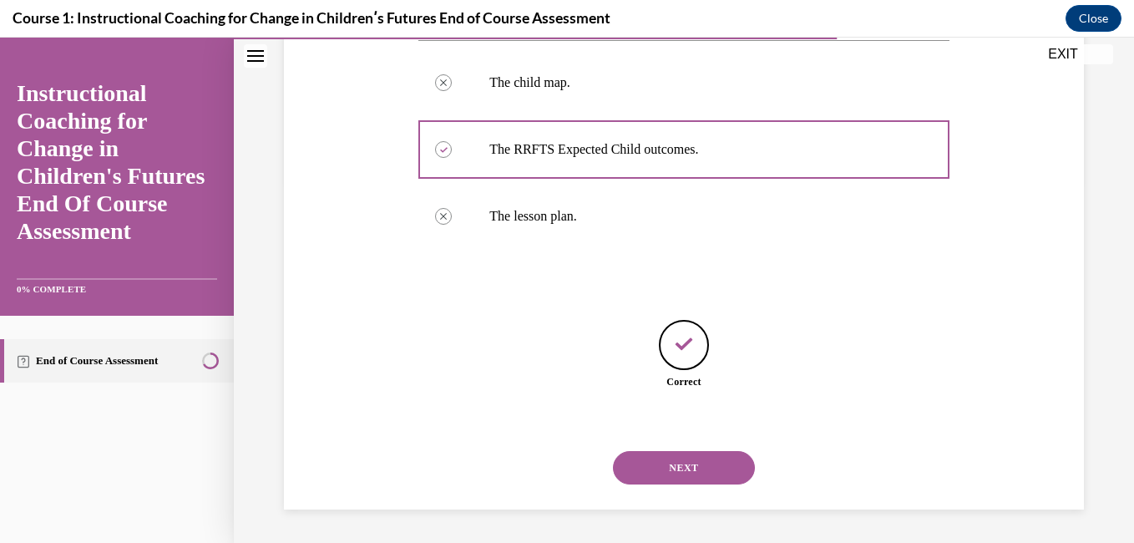
drag, startPoint x: 687, startPoint y: 471, endPoint x: 687, endPoint y: 459, distance: 11.7
click at [687, 459] on button "NEXT" at bounding box center [684, 467] width 142 height 33
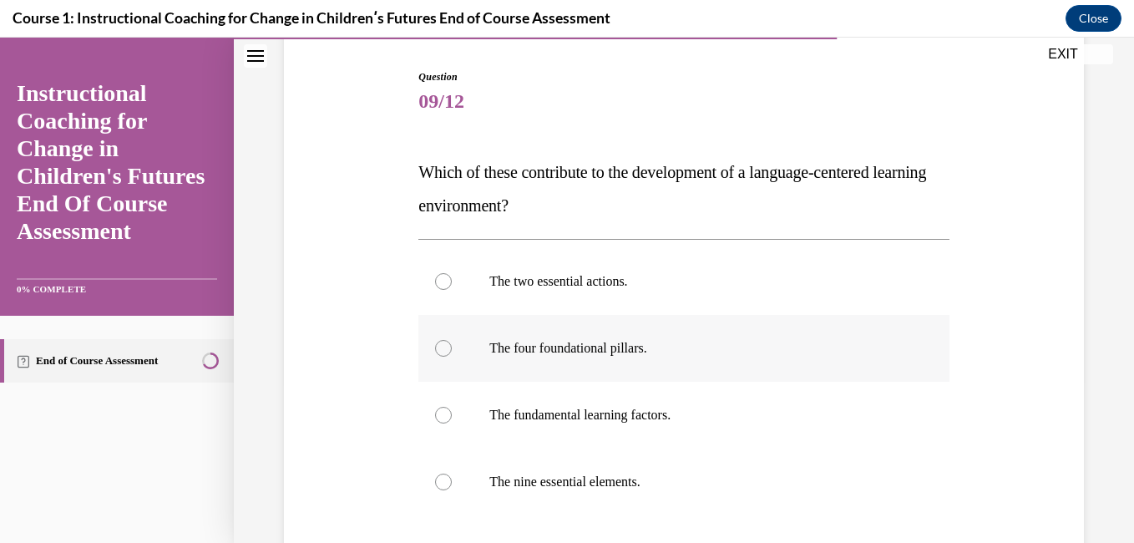
scroll to position [113, 0]
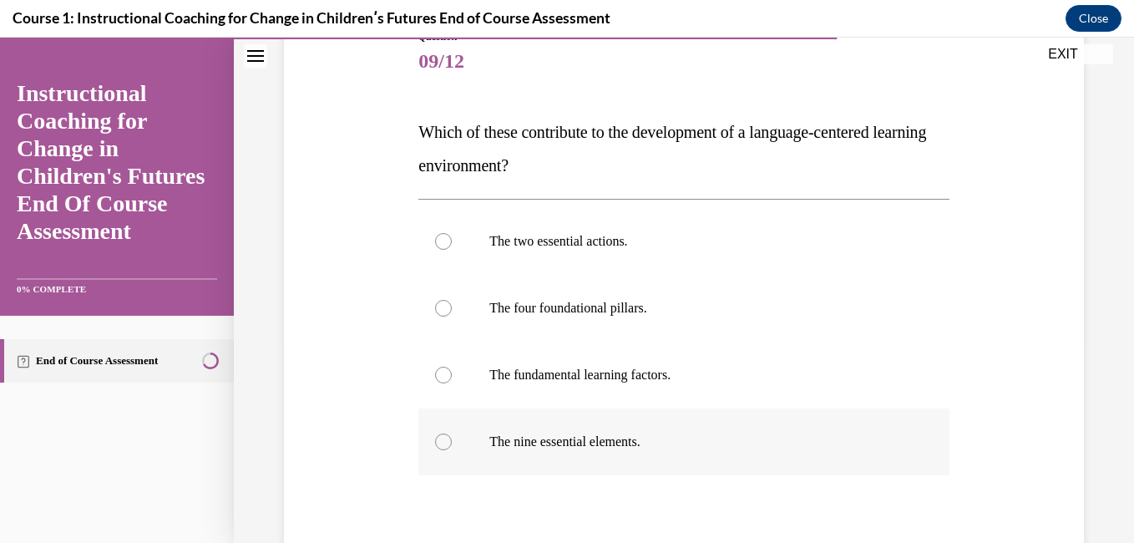
click at [671, 444] on p "The nine essential elements." at bounding box center [699, 442] width 418 height 17
click at [452, 444] on input "The nine essential elements." at bounding box center [443, 442] width 17 height 17
radio input "true"
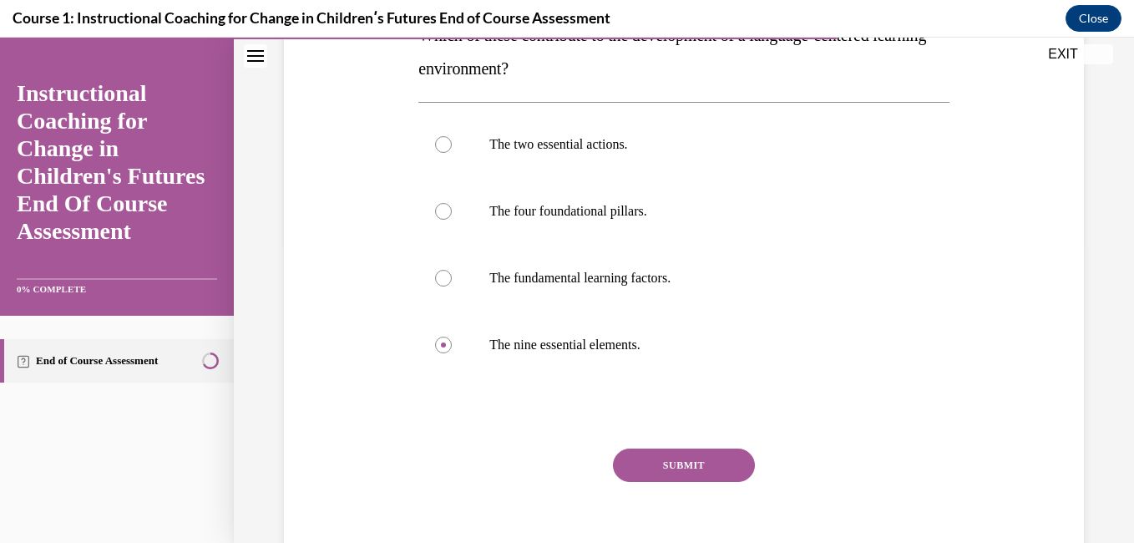
drag, startPoint x: 670, startPoint y: 445, endPoint x: 661, endPoint y: 470, distance: 26.7
click at [661, 470] on button "SUBMIT" at bounding box center [684, 465] width 142 height 33
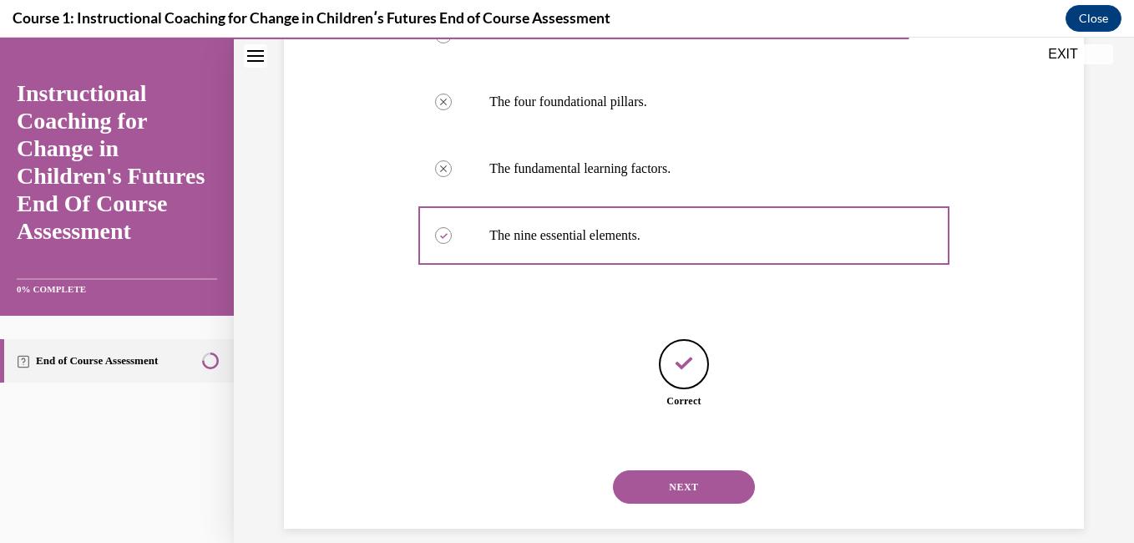
scroll to position [378, 0]
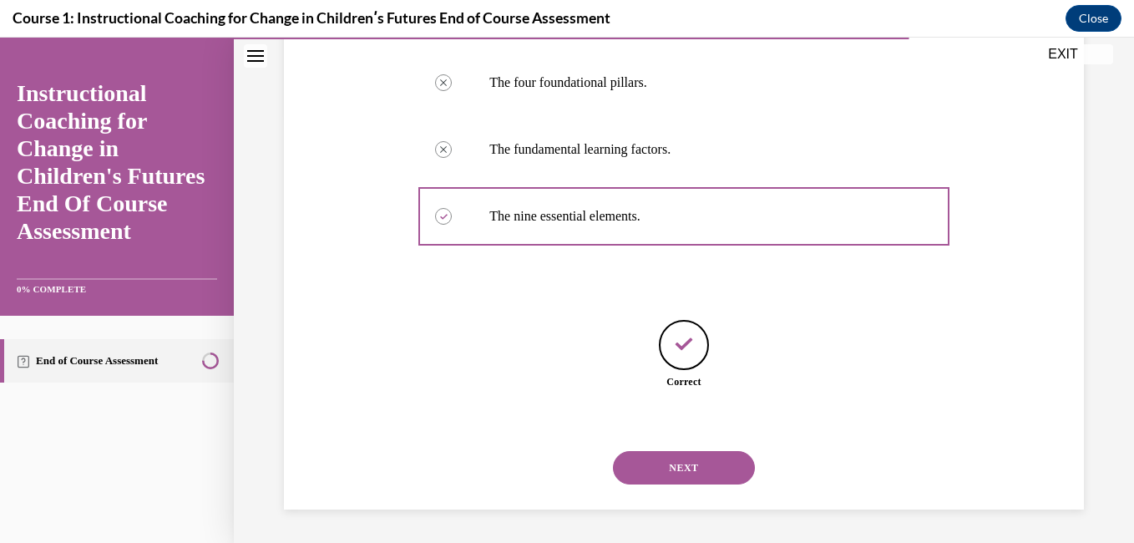
click at [667, 466] on button "NEXT" at bounding box center [684, 467] width 142 height 33
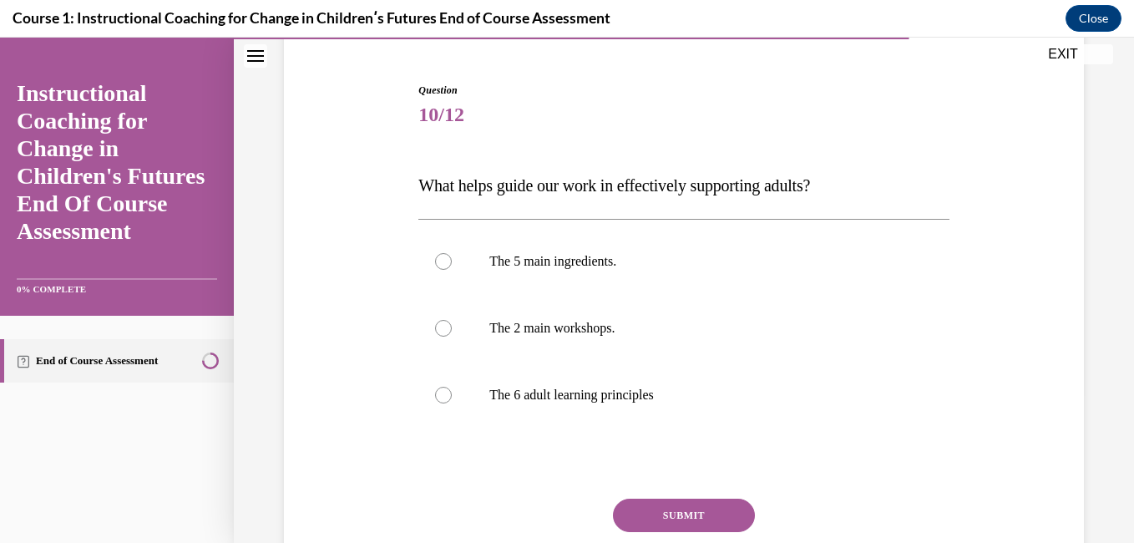
scroll to position [98, 0]
click at [627, 395] on p "The 6 adult learning principles" at bounding box center [699, 396] width 418 height 17
click at [452, 395] on input "The 6 adult learning principles" at bounding box center [443, 396] width 17 height 17
radio input "true"
click at [687, 516] on button "SUBMIT" at bounding box center [684, 516] width 142 height 33
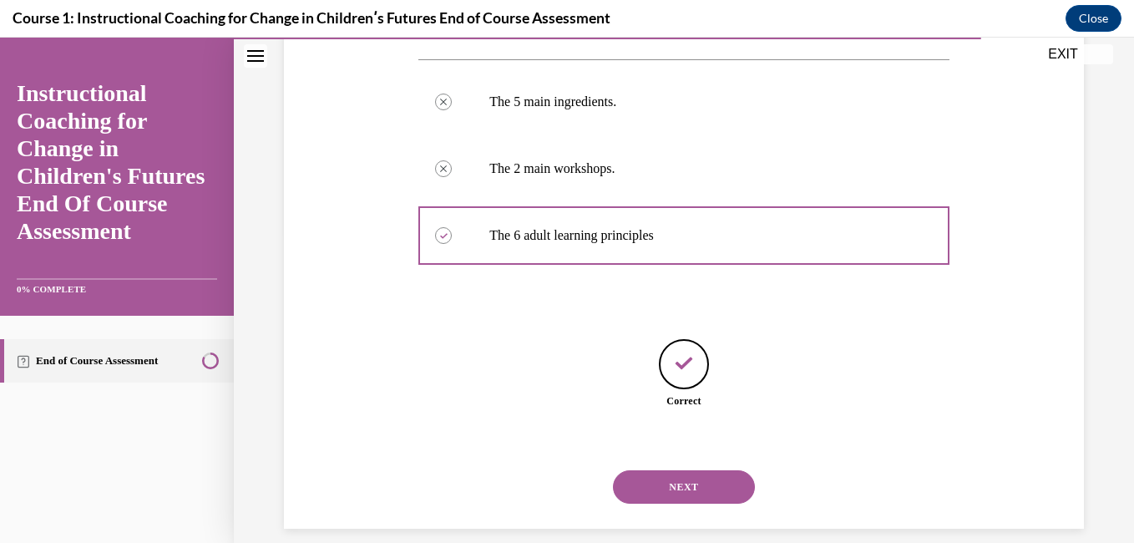
scroll to position [277, 0]
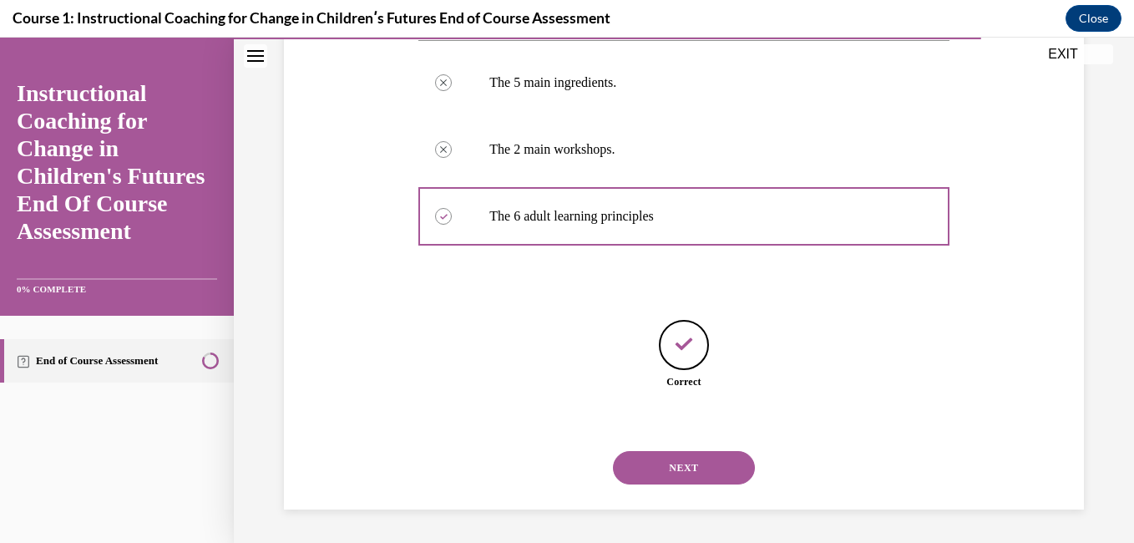
click at [681, 463] on button "NEXT" at bounding box center [684, 467] width 142 height 33
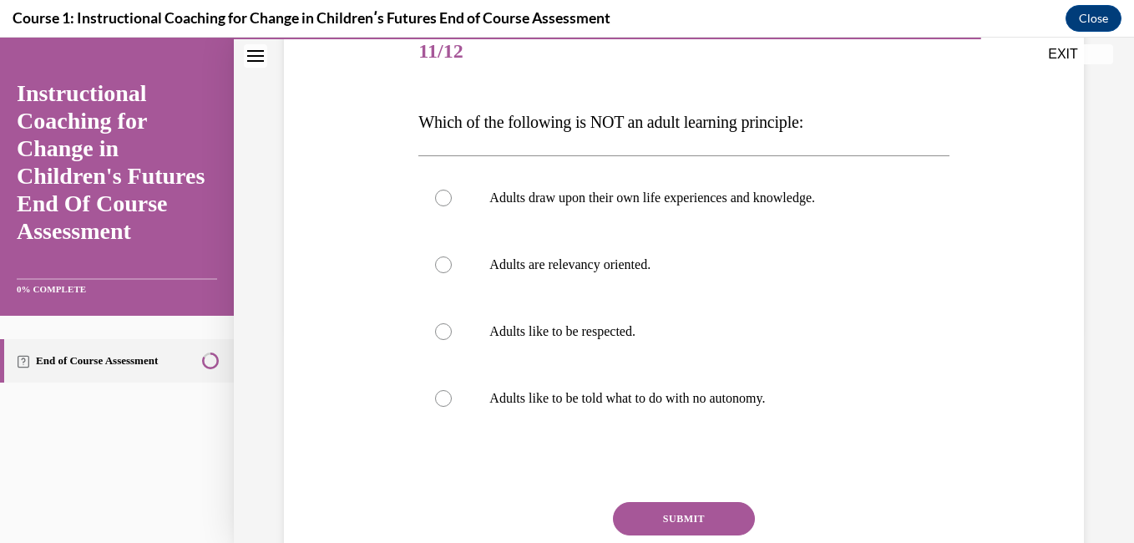
scroll to position [162, 0]
drag, startPoint x: 671, startPoint y: 406, endPoint x: 582, endPoint y: 394, distance: 89.3
click at [582, 394] on p "Adults like to be told what to do with no autonomy." at bounding box center [699, 398] width 418 height 17
click at [452, 394] on input "Adults like to be told what to do with no autonomy." at bounding box center [443, 398] width 17 height 17
radio input "true"
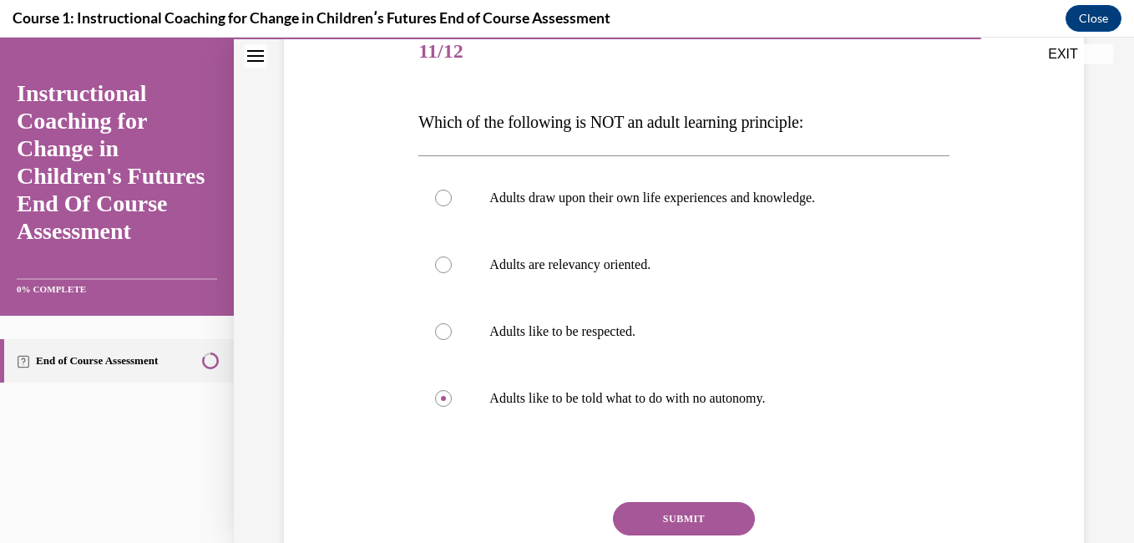
click at [657, 523] on button "SUBMIT" at bounding box center [684, 518] width 142 height 33
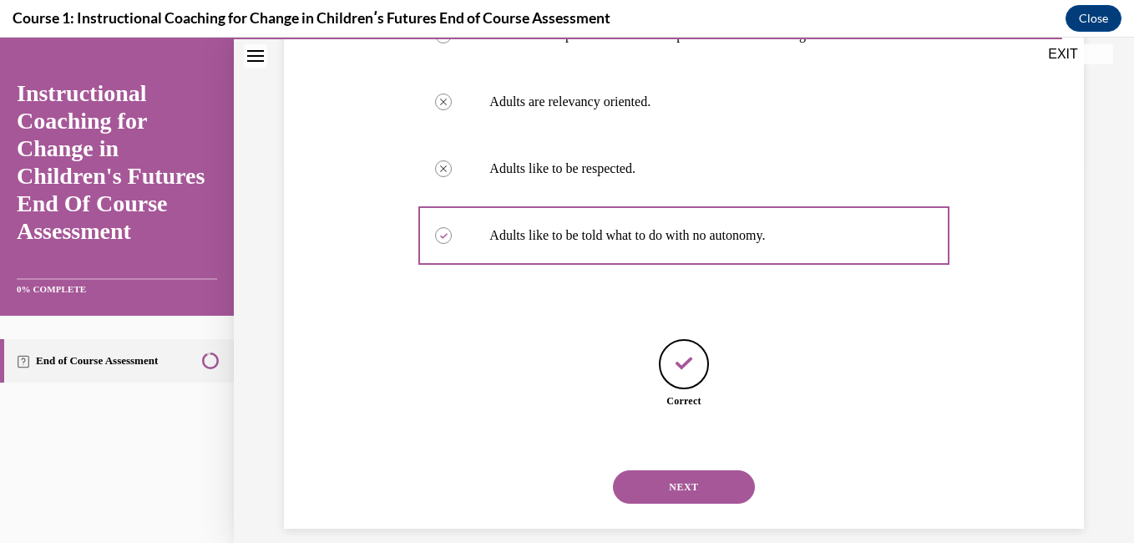
scroll to position [344, 0]
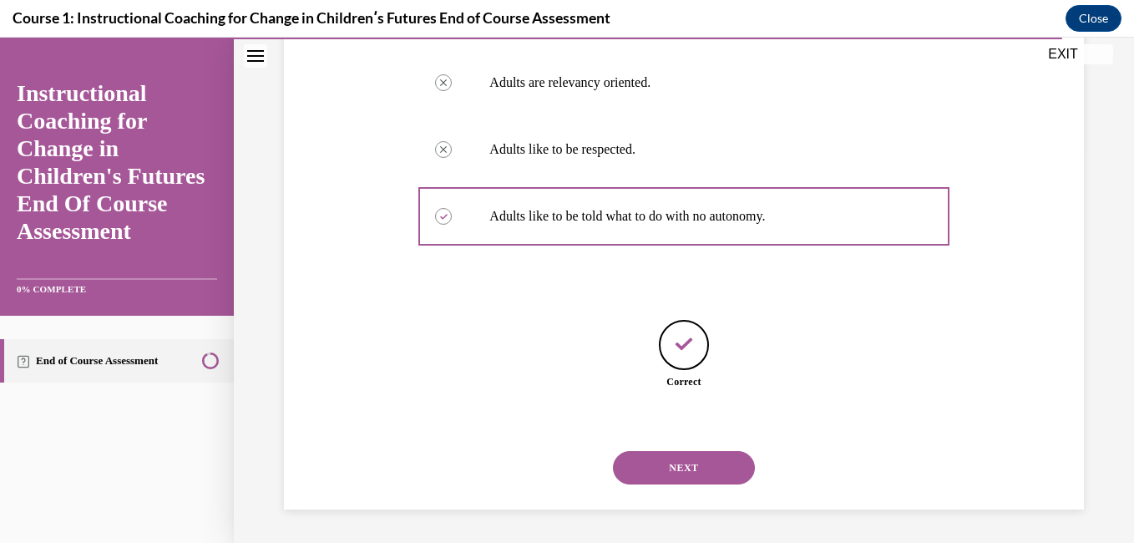
click at [656, 484] on button "NEXT" at bounding box center [684, 467] width 142 height 33
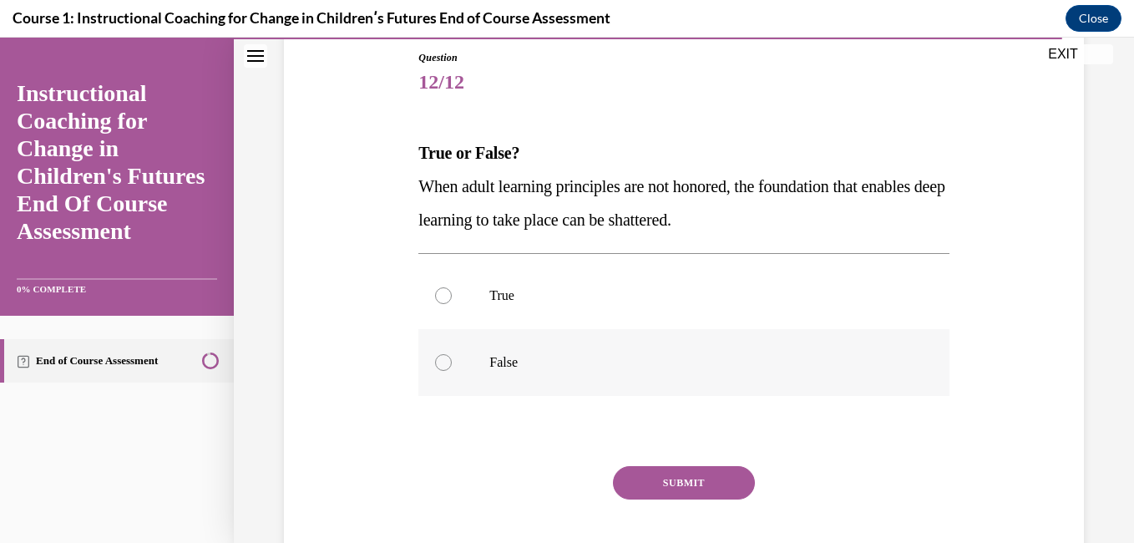
scroll to position [123, 0]
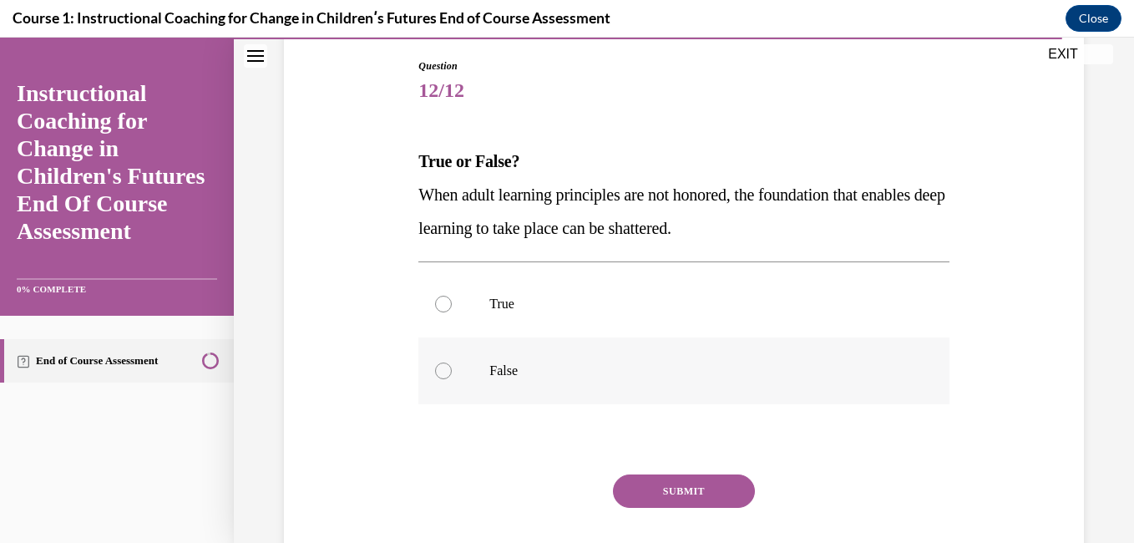
drag, startPoint x: 576, startPoint y: 369, endPoint x: 514, endPoint y: 369, distance: 62.6
click at [514, 369] on p "False" at bounding box center [699, 371] width 418 height 17
click at [452, 369] on input "False" at bounding box center [443, 371] width 17 height 17
radio input "true"
click at [682, 479] on button "SUBMIT" at bounding box center [684, 490] width 142 height 33
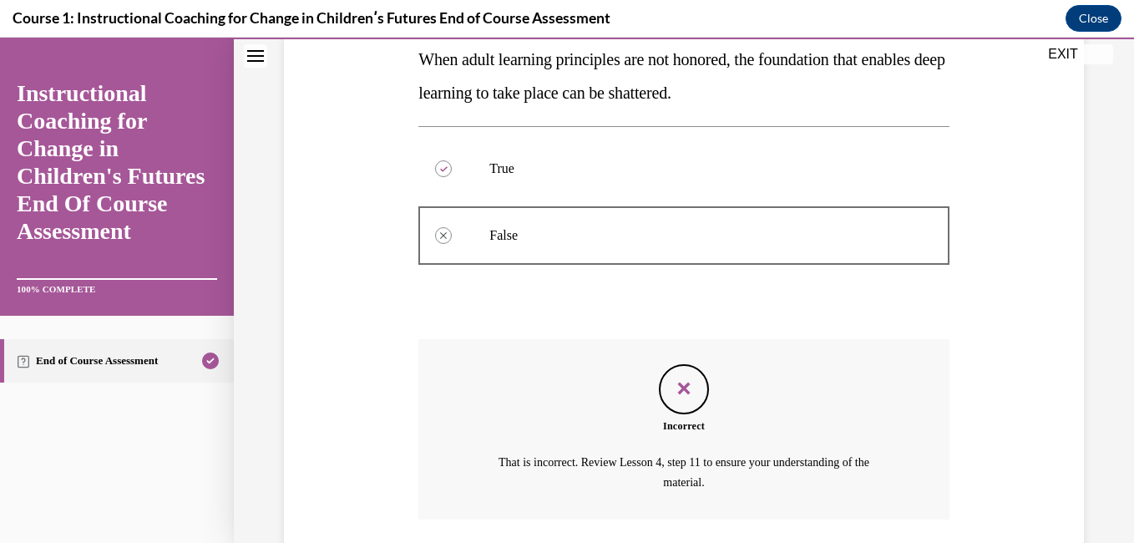
scroll to position [380, 0]
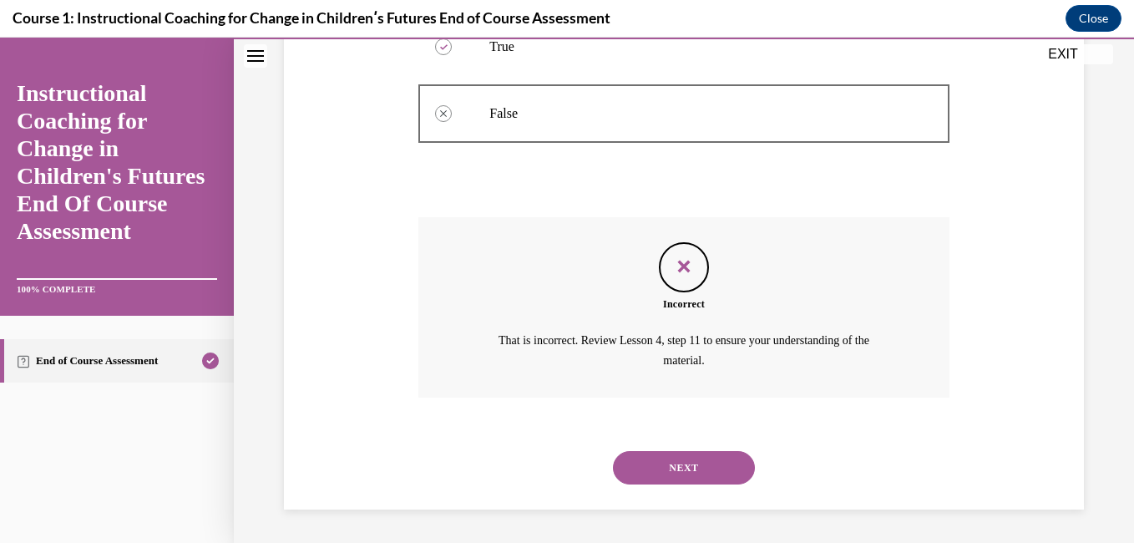
drag, startPoint x: 682, startPoint y: 479, endPoint x: 662, endPoint y: 472, distance: 22.2
click at [662, 472] on button "NEXT" at bounding box center [684, 467] width 142 height 33
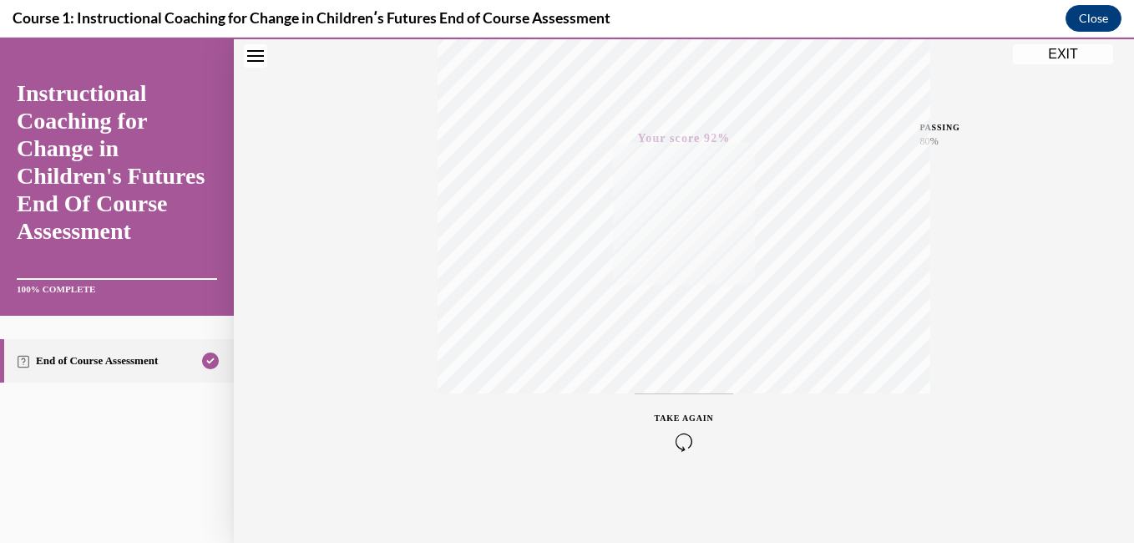
scroll to position [0, 0]
click at [1059, 60] on button "EXIT" at bounding box center [1063, 54] width 100 height 20
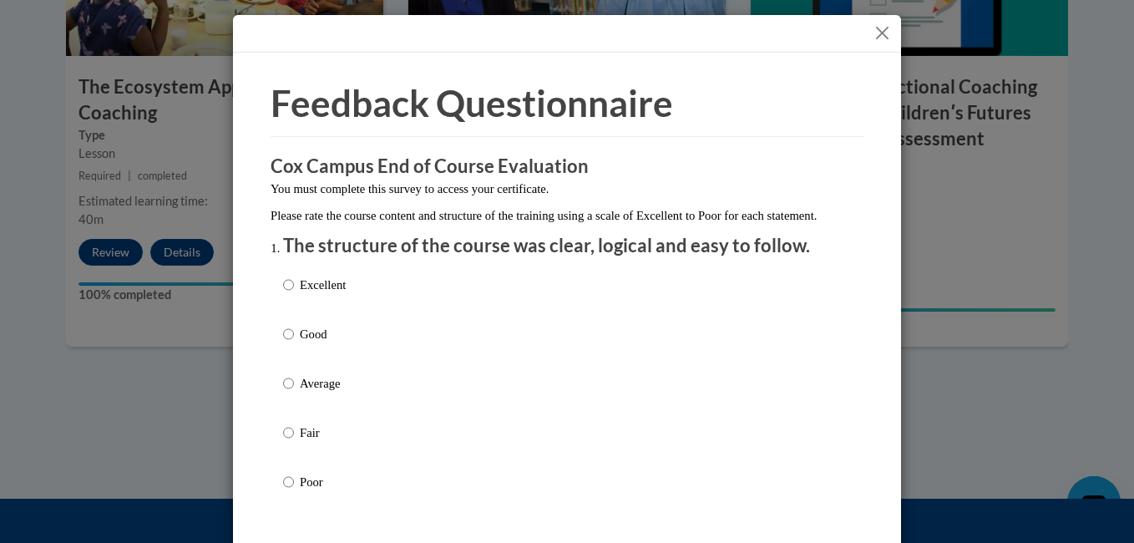
click at [306, 393] on p "Average" at bounding box center [323, 383] width 46 height 18
click at [294, 393] on input "Average" at bounding box center [288, 383] width 11 height 18
radio input "true"
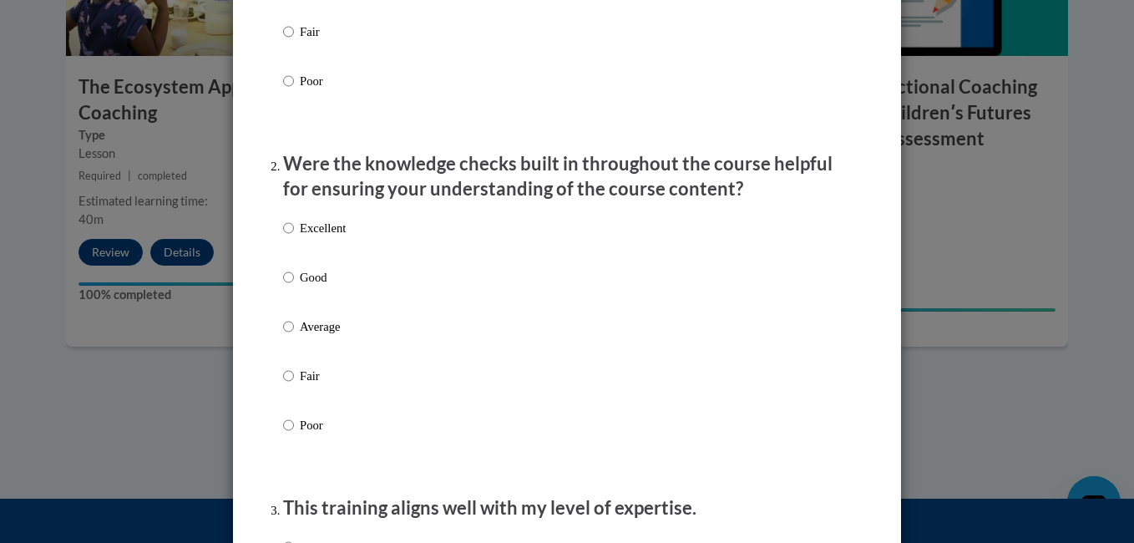
scroll to position [401, 0]
click at [312, 358] on label "Average" at bounding box center [314, 339] width 63 height 45
click at [294, 336] on input "Average" at bounding box center [288, 326] width 11 height 18
radio input "true"
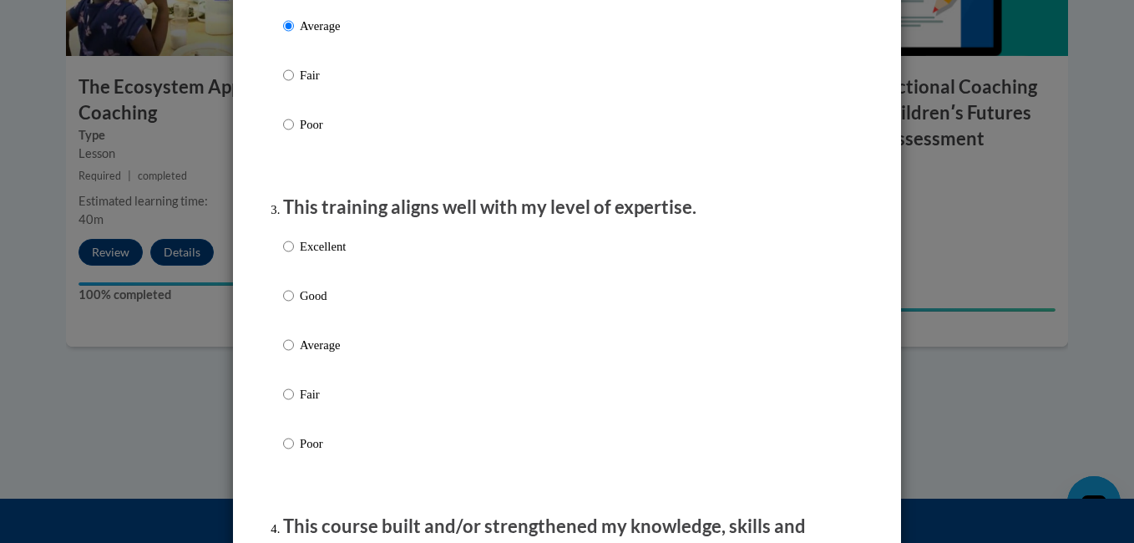
click at [312, 354] on p "Average" at bounding box center [323, 345] width 46 height 18
click at [294, 354] on input "Average" at bounding box center [288, 345] width 11 height 18
radio input "true"
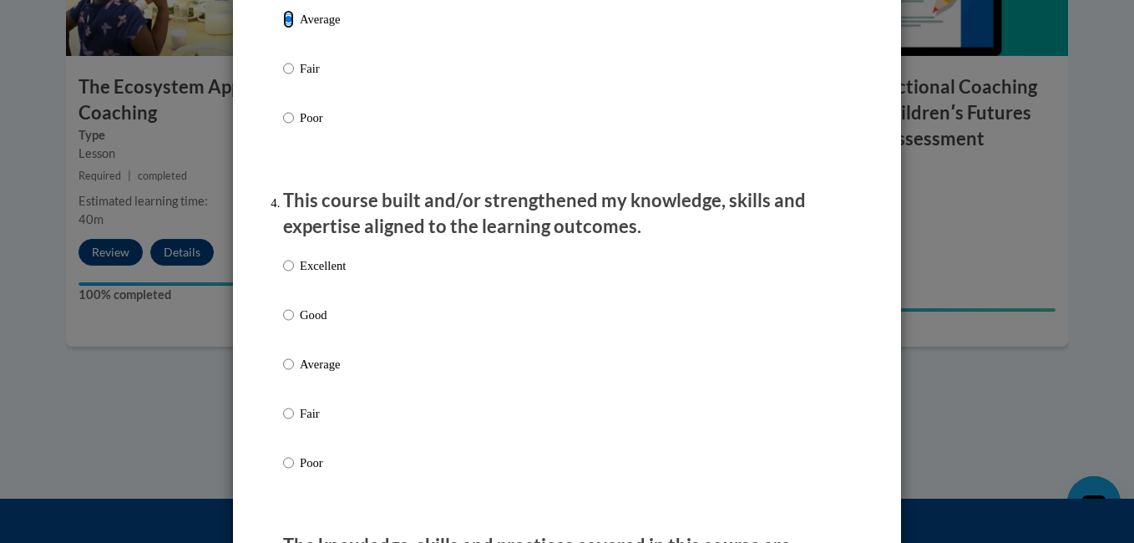
scroll to position [1027, 0]
click at [309, 374] on p "Average" at bounding box center [323, 365] width 46 height 18
click at [294, 374] on input "Average" at bounding box center [288, 365] width 11 height 18
radio input "true"
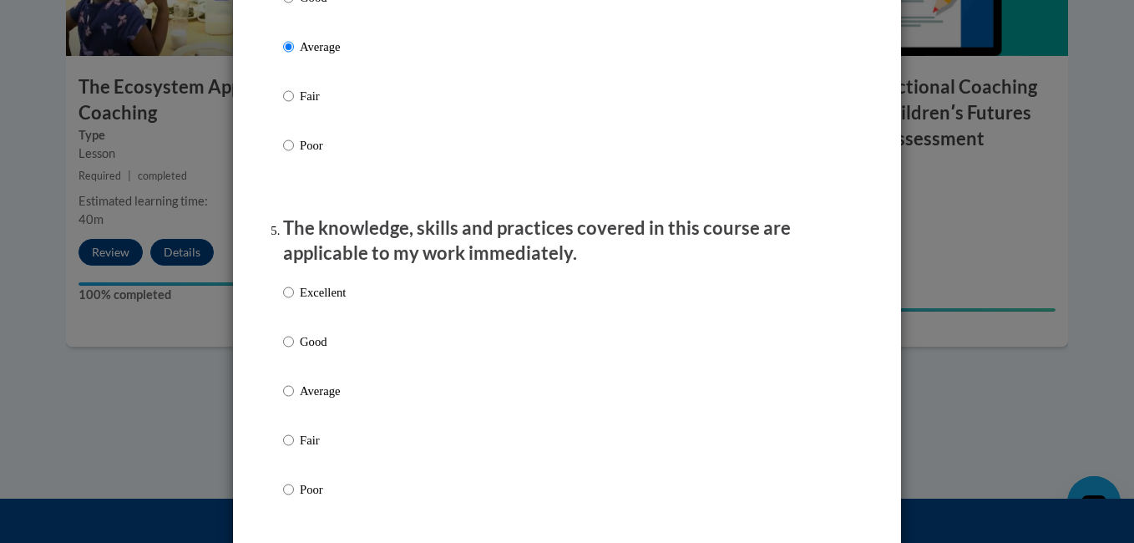
click at [307, 400] on p "Average" at bounding box center [323, 391] width 46 height 18
click at [294, 400] on input "Average" at bounding box center [288, 391] width 11 height 18
radio input "true"
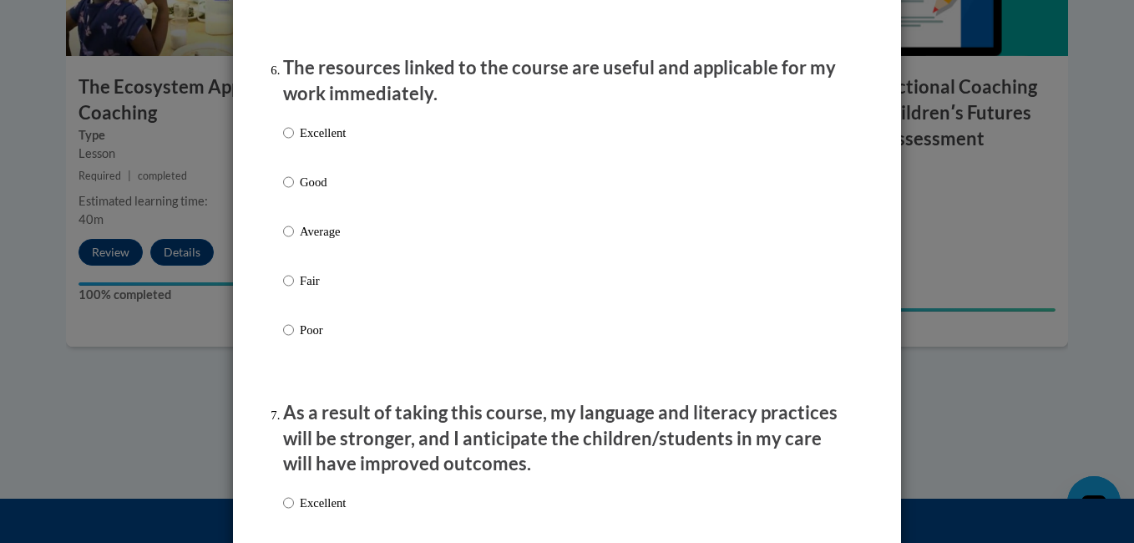
scroll to position [1852, 0]
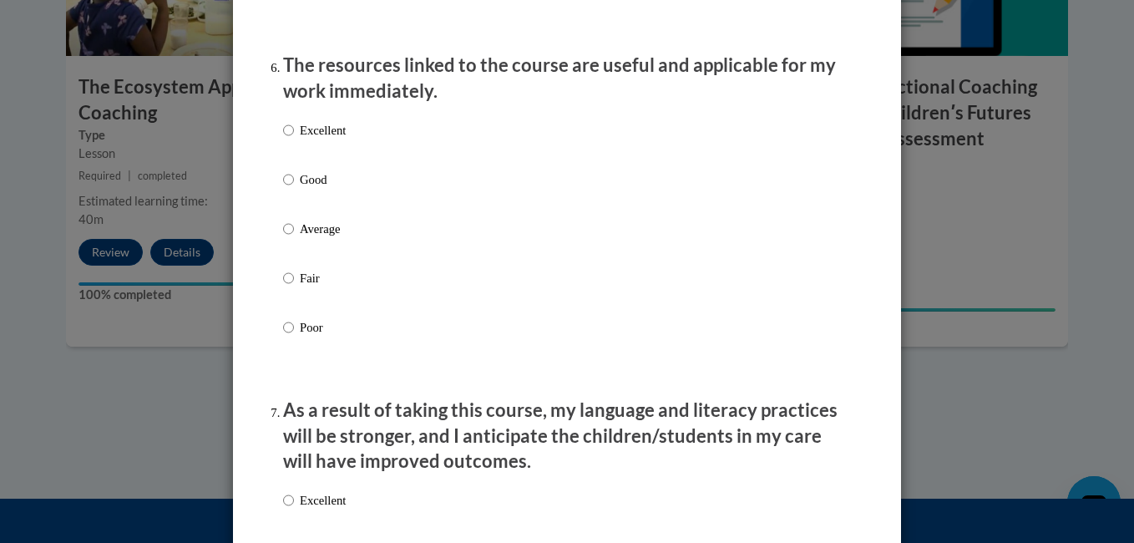
click at [306, 238] on p "Average" at bounding box center [323, 229] width 46 height 18
click at [294, 238] on input "Average" at bounding box center [288, 229] width 11 height 18
radio input "true"
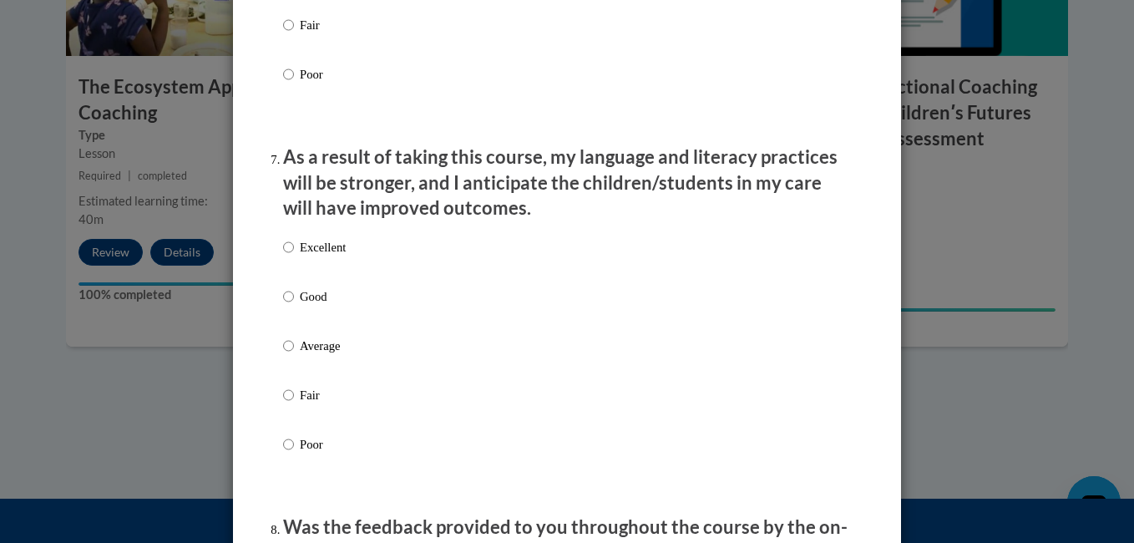
click at [313, 355] on p "Average" at bounding box center [323, 346] width 46 height 18
click at [294, 355] on input "Average" at bounding box center [288, 346] width 11 height 18
radio input "true"
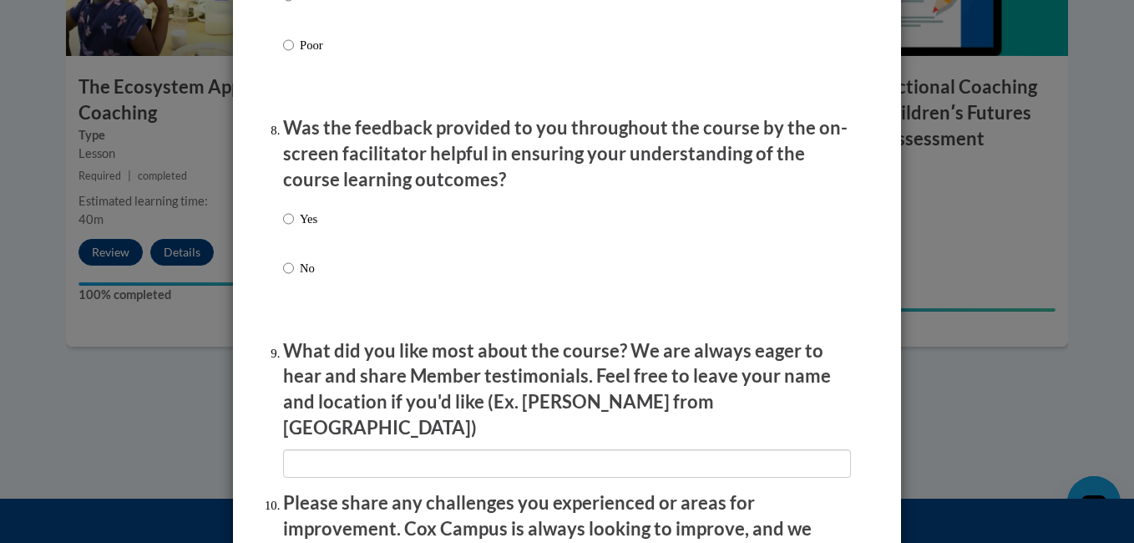
click at [300, 227] on p "Yes" at bounding box center [309, 219] width 18 height 18
click at [294, 227] on input "Yes" at bounding box center [288, 219] width 11 height 18
radio input "true"
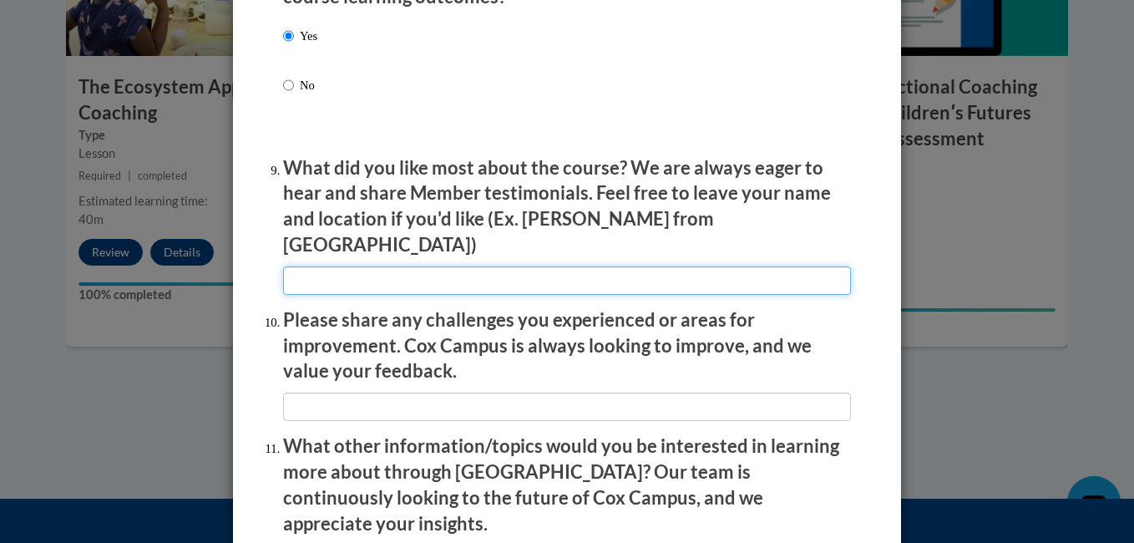
click at [340, 271] on input "textbox" at bounding box center [567, 280] width 568 height 28
type input "N/A"
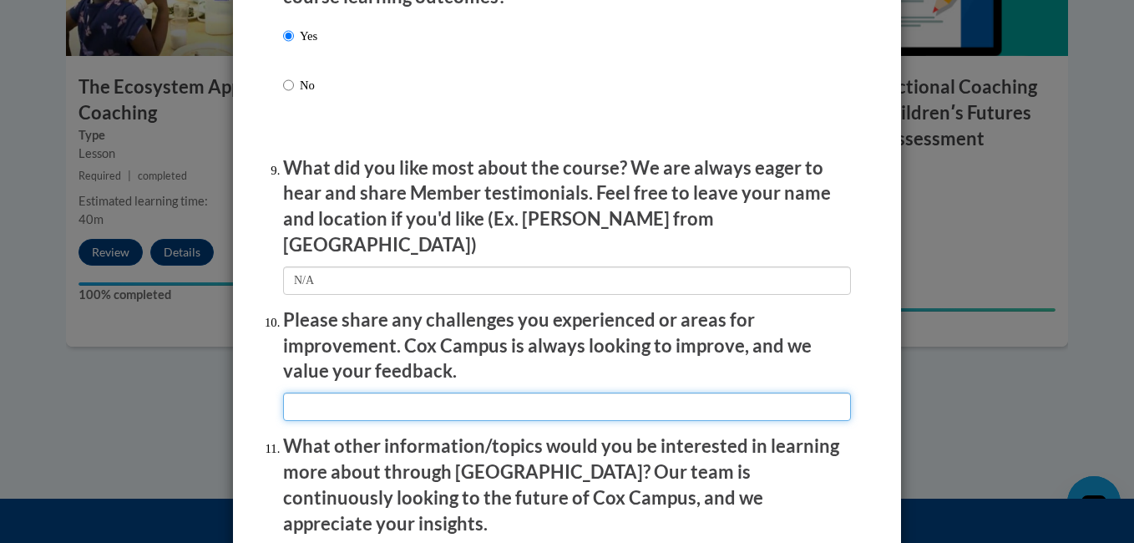
click at [342, 393] on input "textbox" at bounding box center [567, 407] width 568 height 28
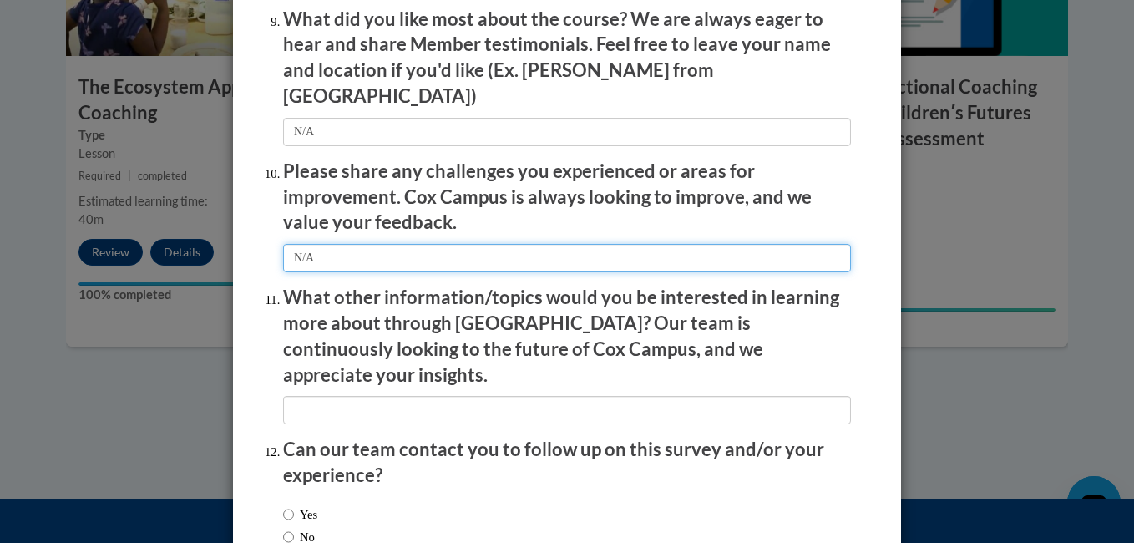
scroll to position [2839, 0]
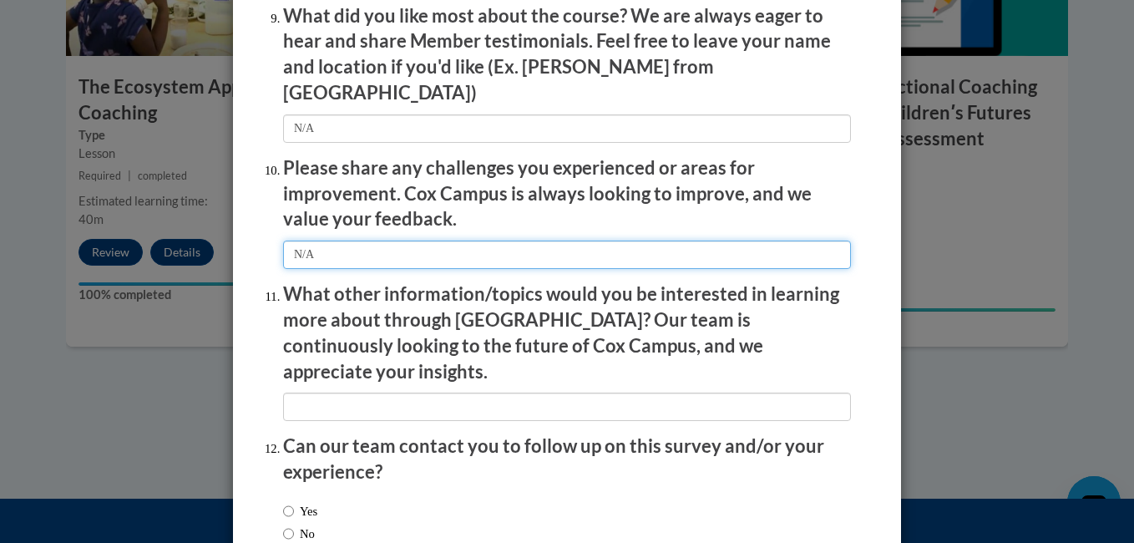
type input "N/A"
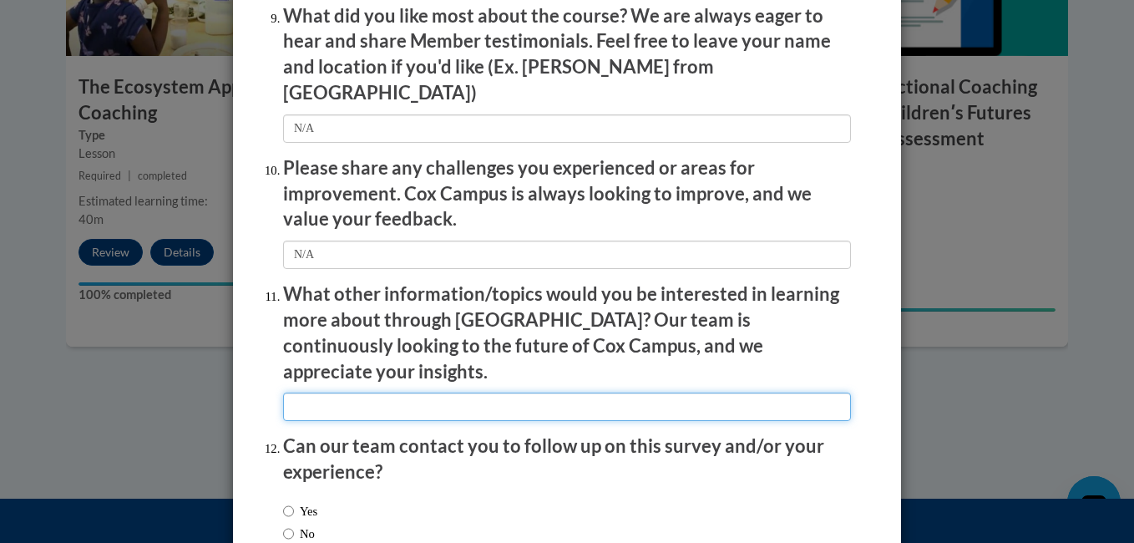
click at [352, 393] on input "textbox" at bounding box center [567, 407] width 568 height 28
type input "N/A"
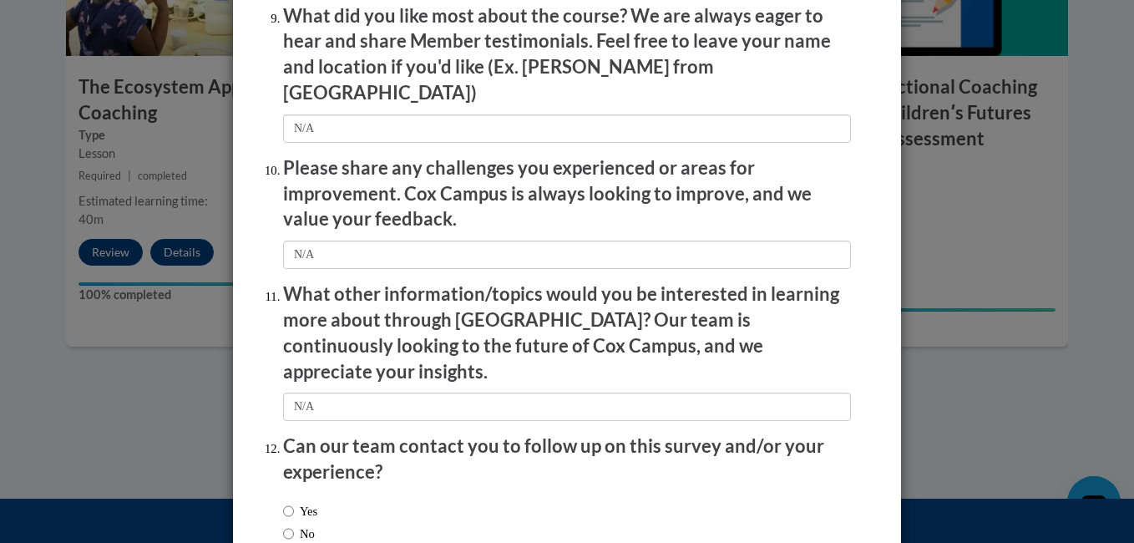
click at [289, 525] on label "No" at bounding box center [299, 534] width 32 height 18
click at [289, 525] on input "No" at bounding box center [288, 534] width 11 height 18
radio input "true"
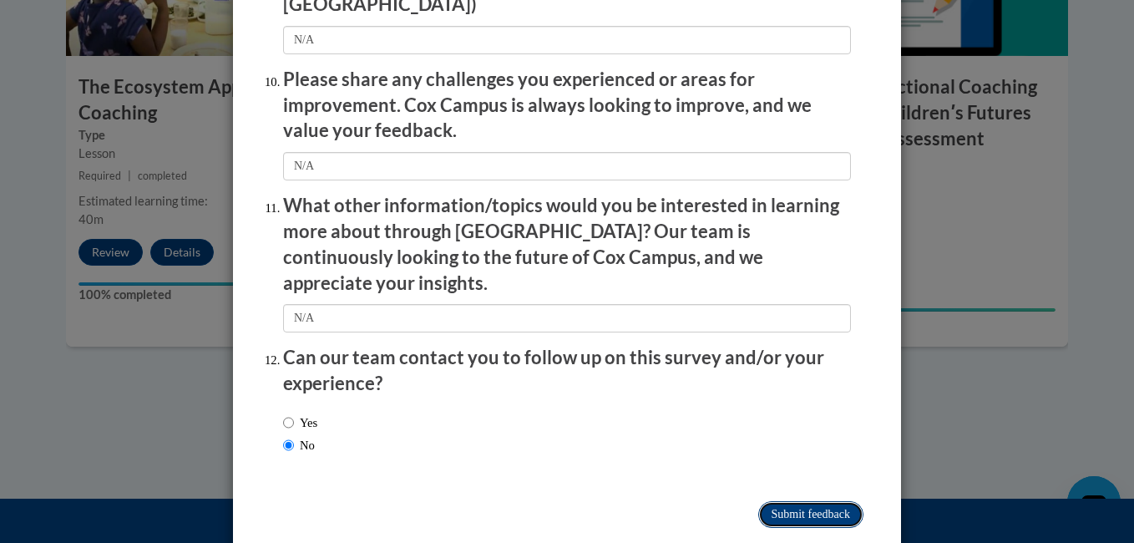
click at [804, 501] on input "Submit feedback" at bounding box center [810, 514] width 105 height 27
